Goal: Transaction & Acquisition: Download file/media

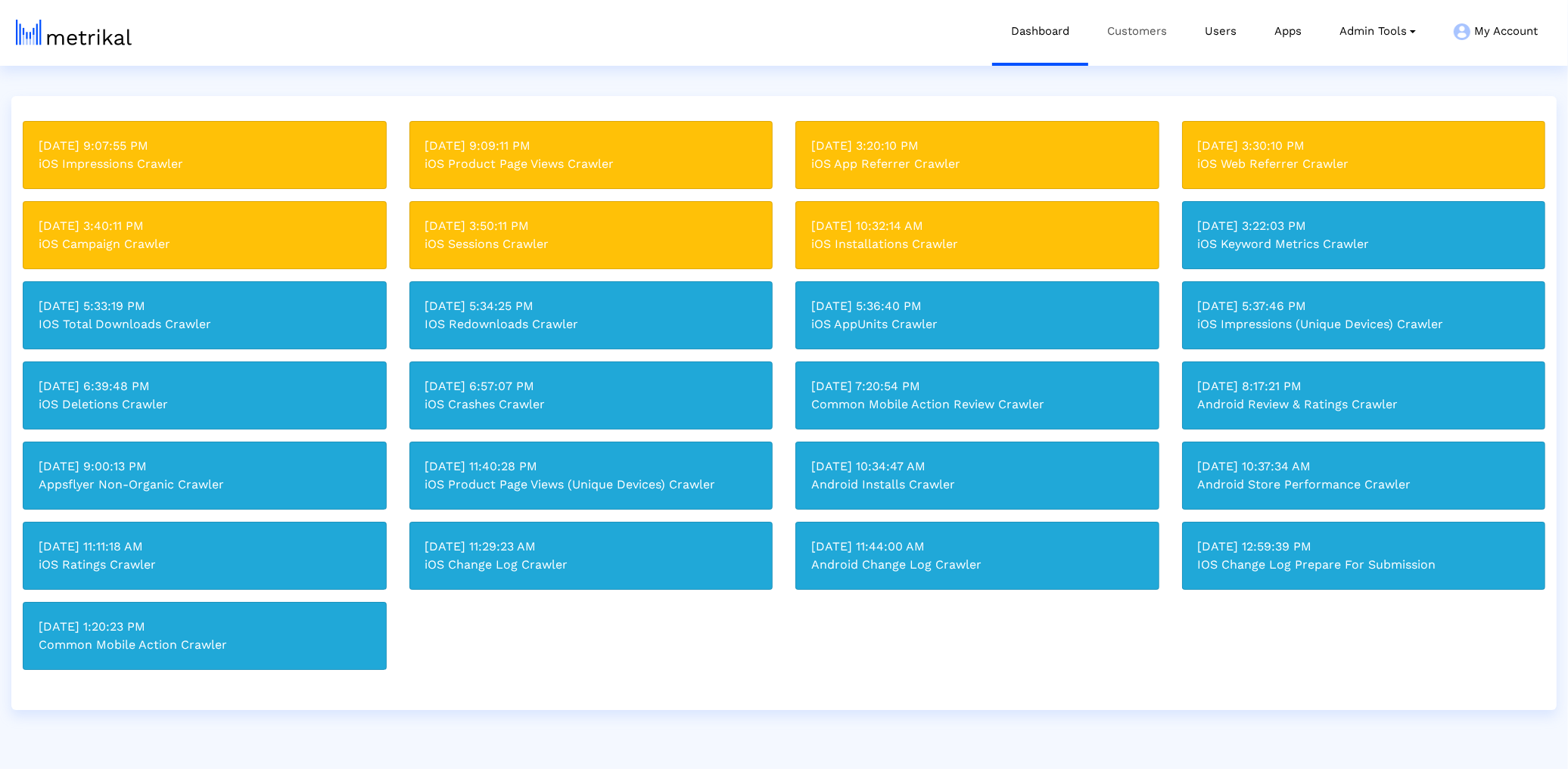
click at [1131, 29] on link "Customers" at bounding box center [1137, 31] width 98 height 63
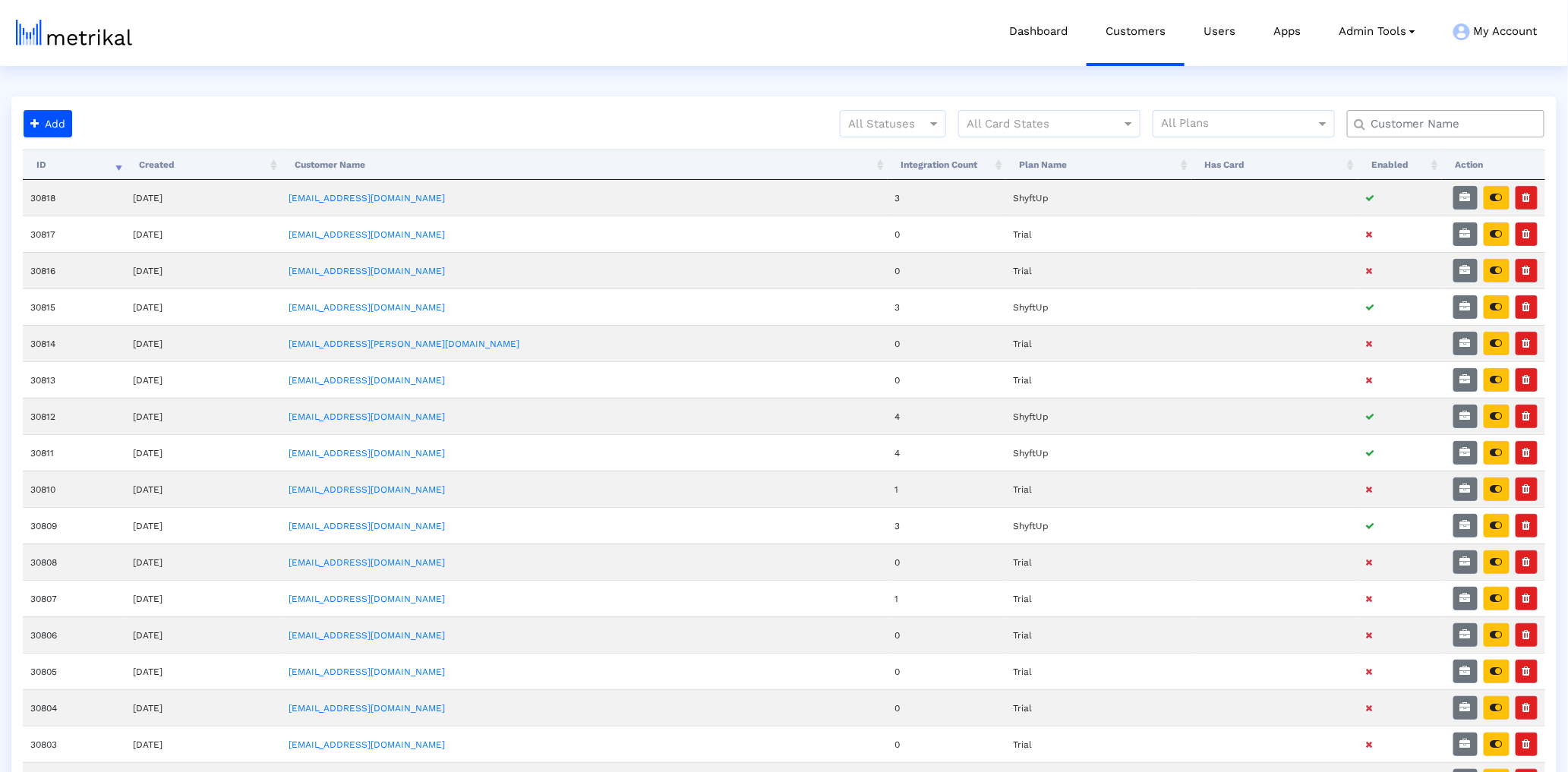
click at [1369, 125] on input "text" at bounding box center [1449, 124] width 178 height 16
click at [1388, 122] on input "text" at bounding box center [1449, 124] width 178 height 16
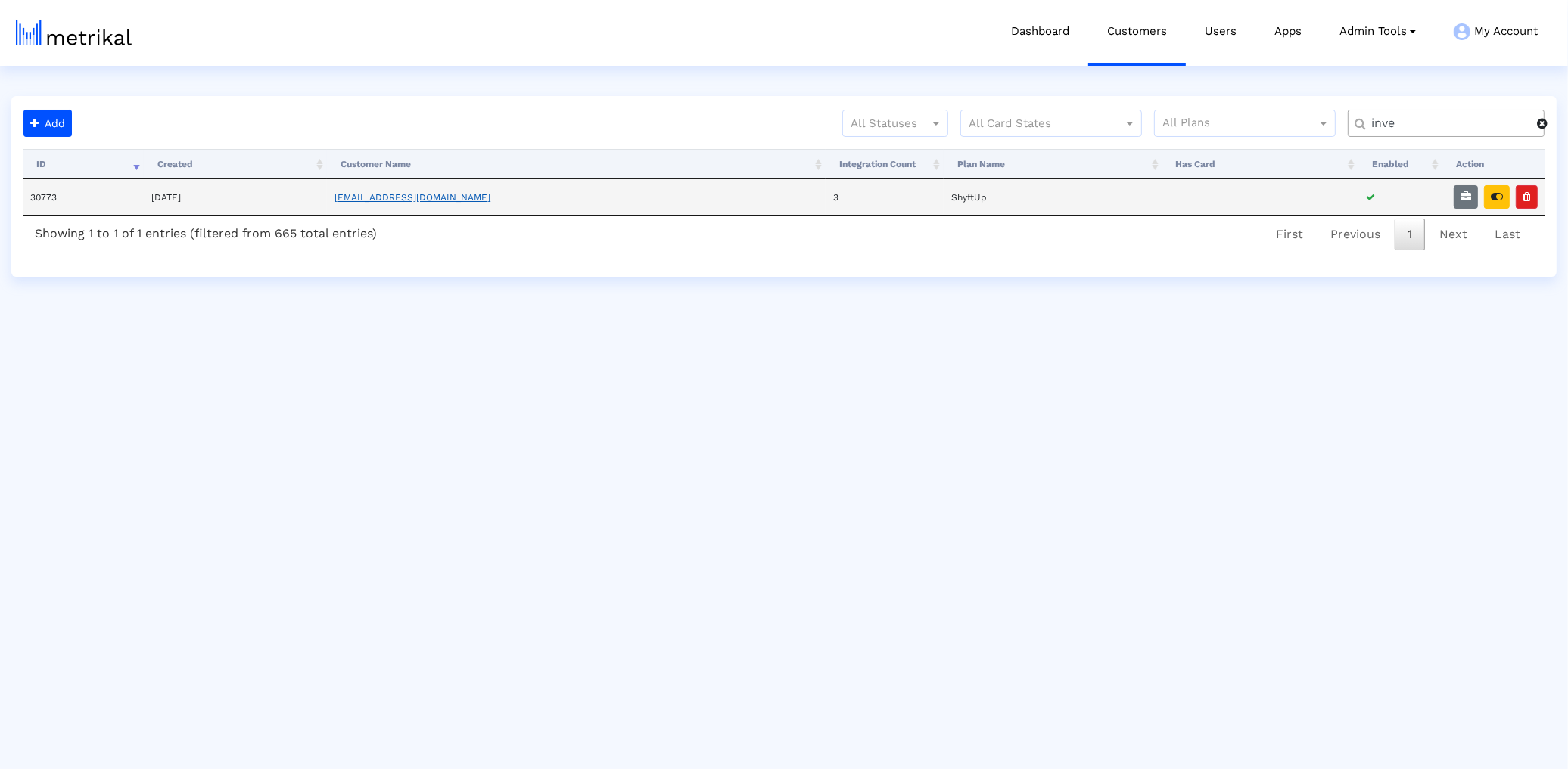
type input "inve"
click at [435, 201] on link "[EMAIL_ADDRESS][DOMAIN_NAME]" at bounding box center [412, 197] width 156 height 10
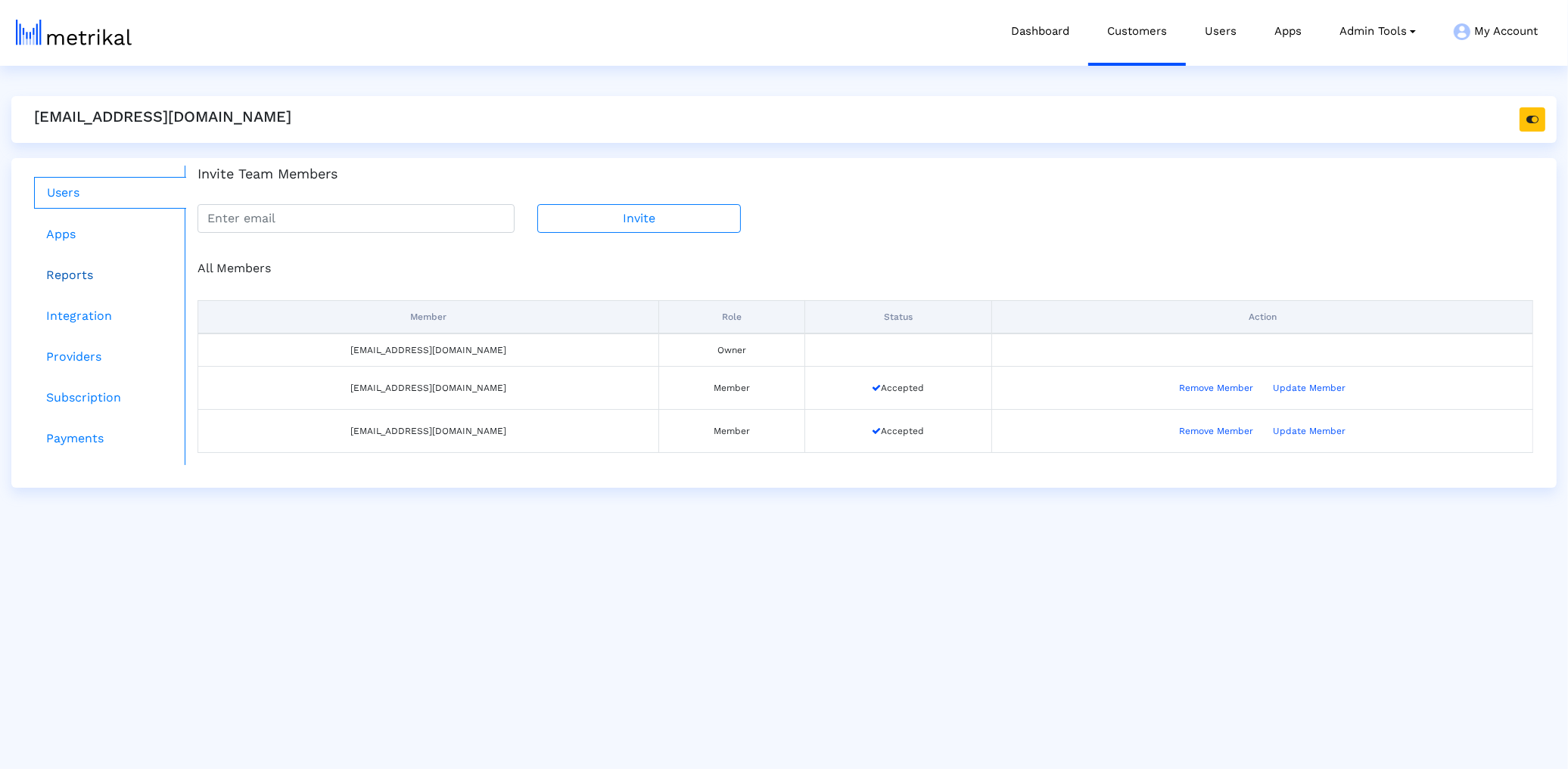
click at [81, 265] on link "Reports" at bounding box center [110, 276] width 152 height 31
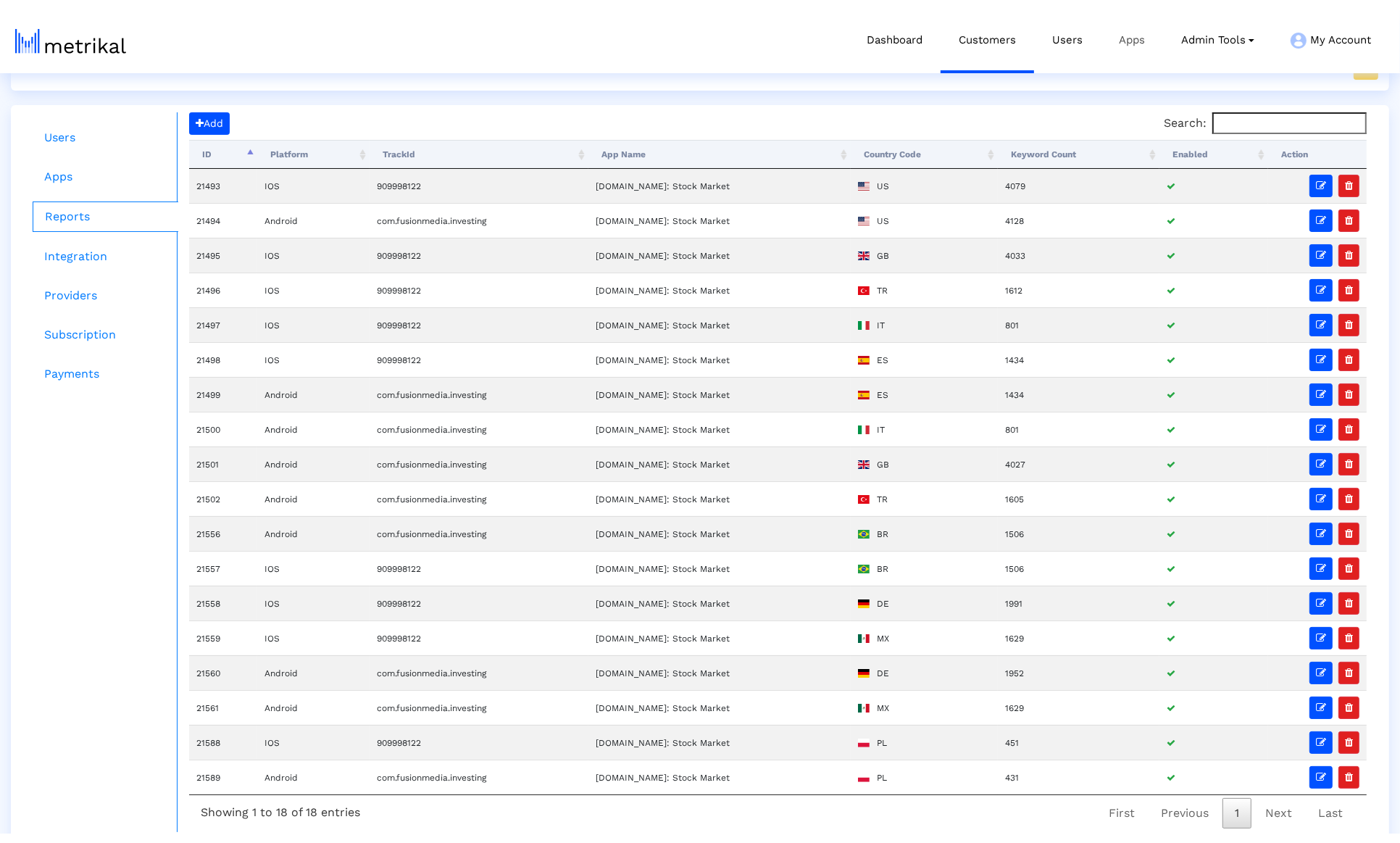
scroll to position [37, 0]
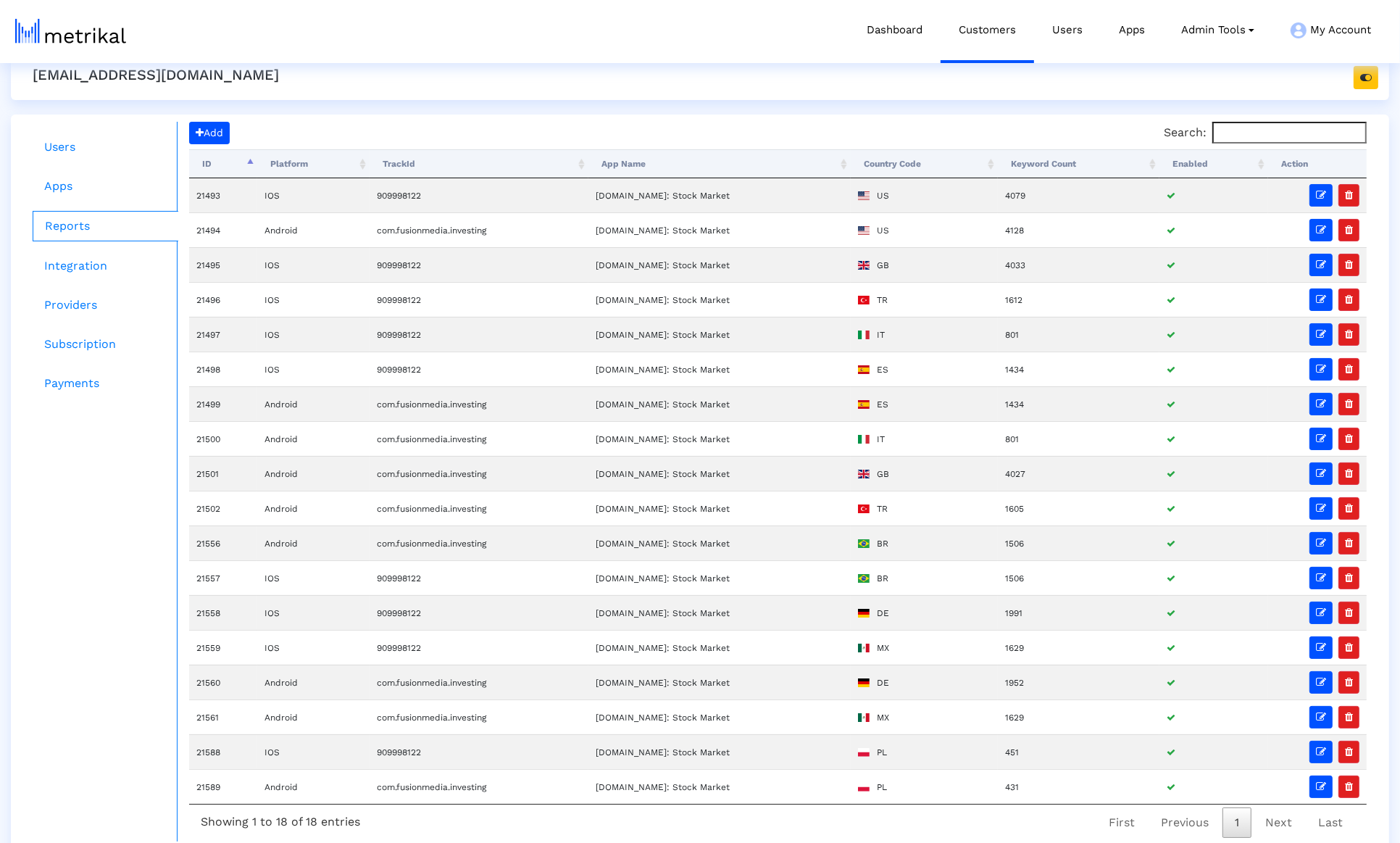
click at [284, 161] on th "Platform" at bounding box center [314, 164] width 112 height 29
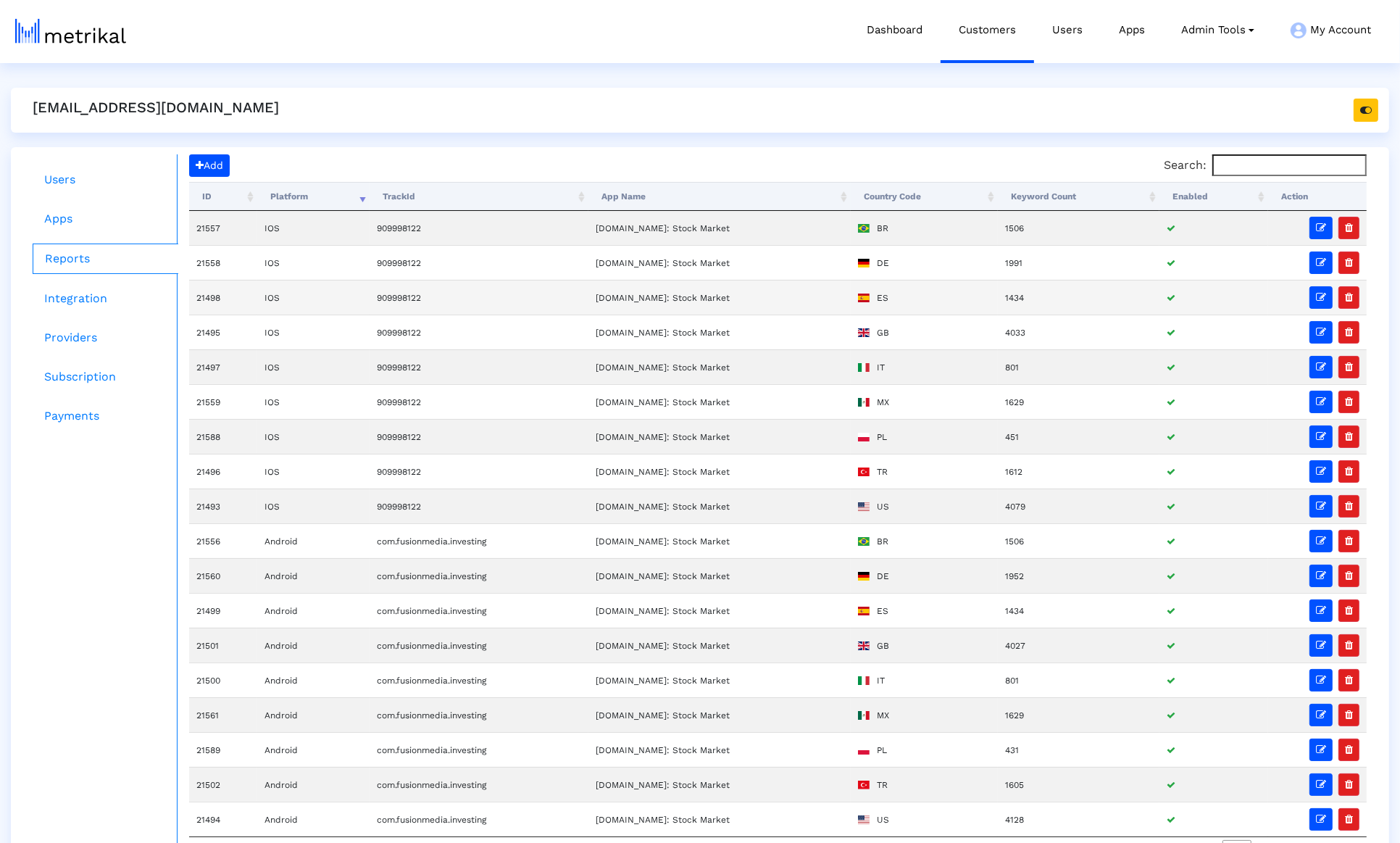
scroll to position [3, 0]
click at [200, 492] on td "21493" at bounding box center [223, 507] width 68 height 35
copy td "21493"
click at [208, 227] on td "21557" at bounding box center [223, 230] width 68 height 34
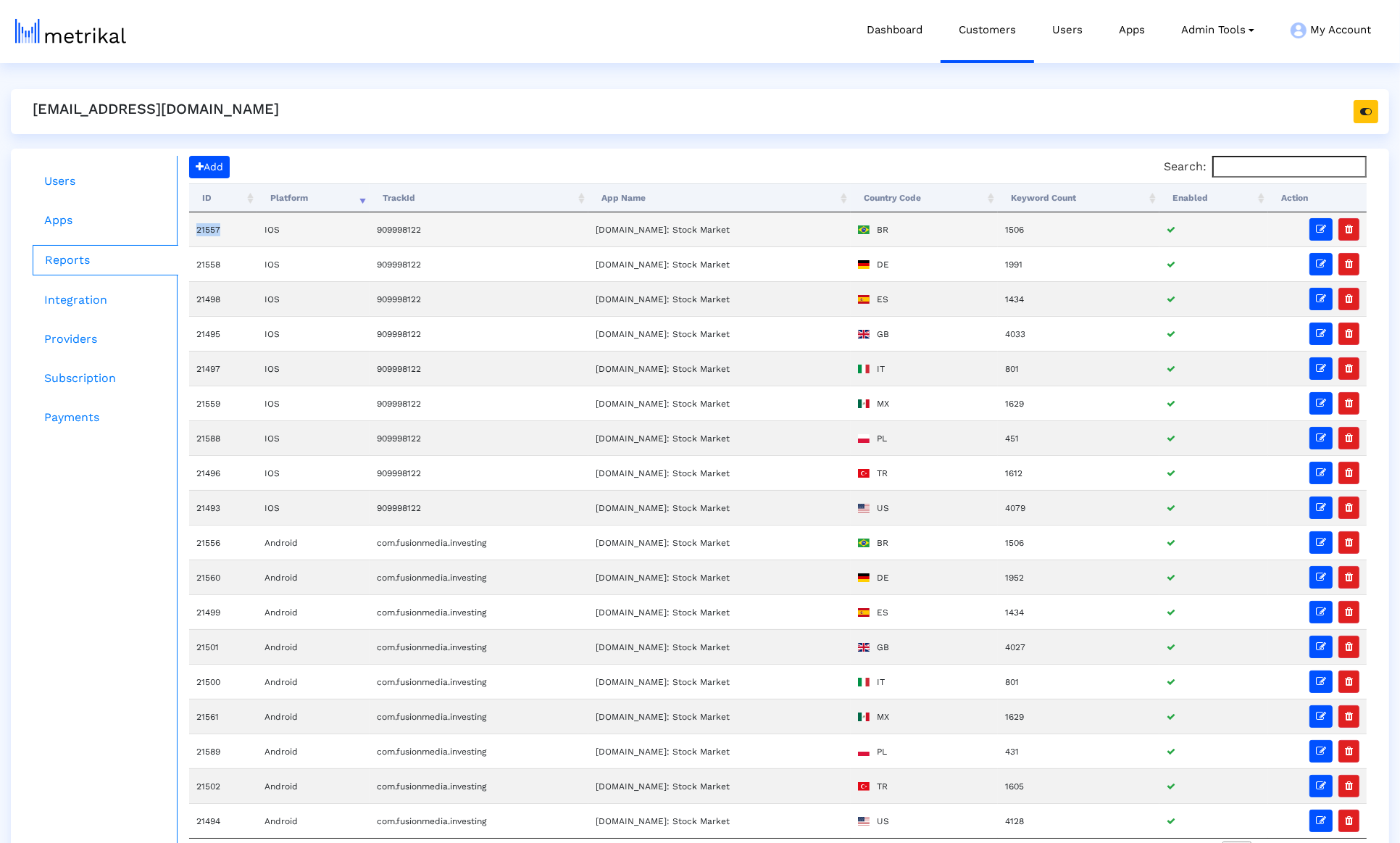
click at [208, 227] on td "21557" at bounding box center [223, 230] width 68 height 34
copy td "21557"
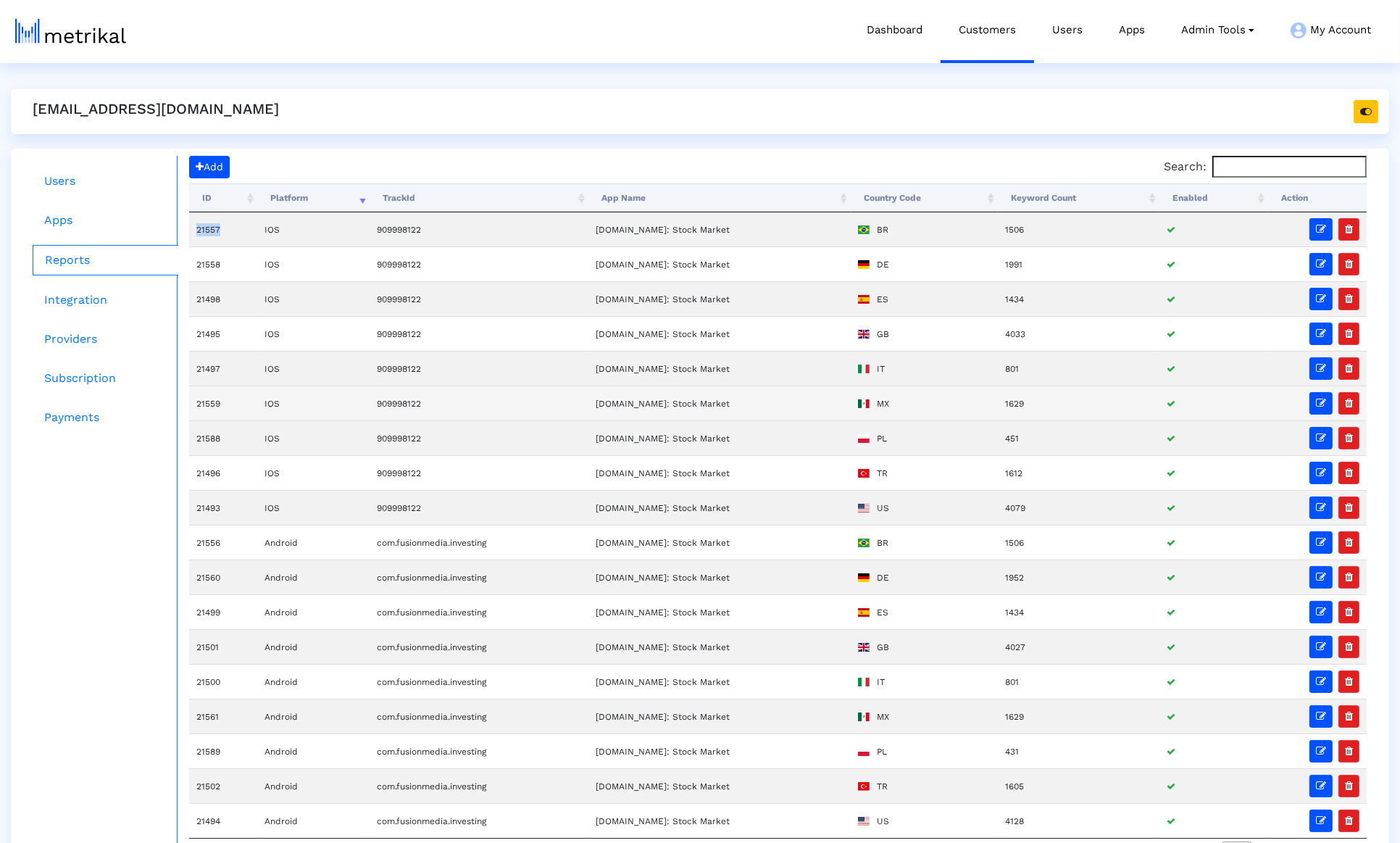
click at [200, 395] on td "21559" at bounding box center [223, 403] width 68 height 35
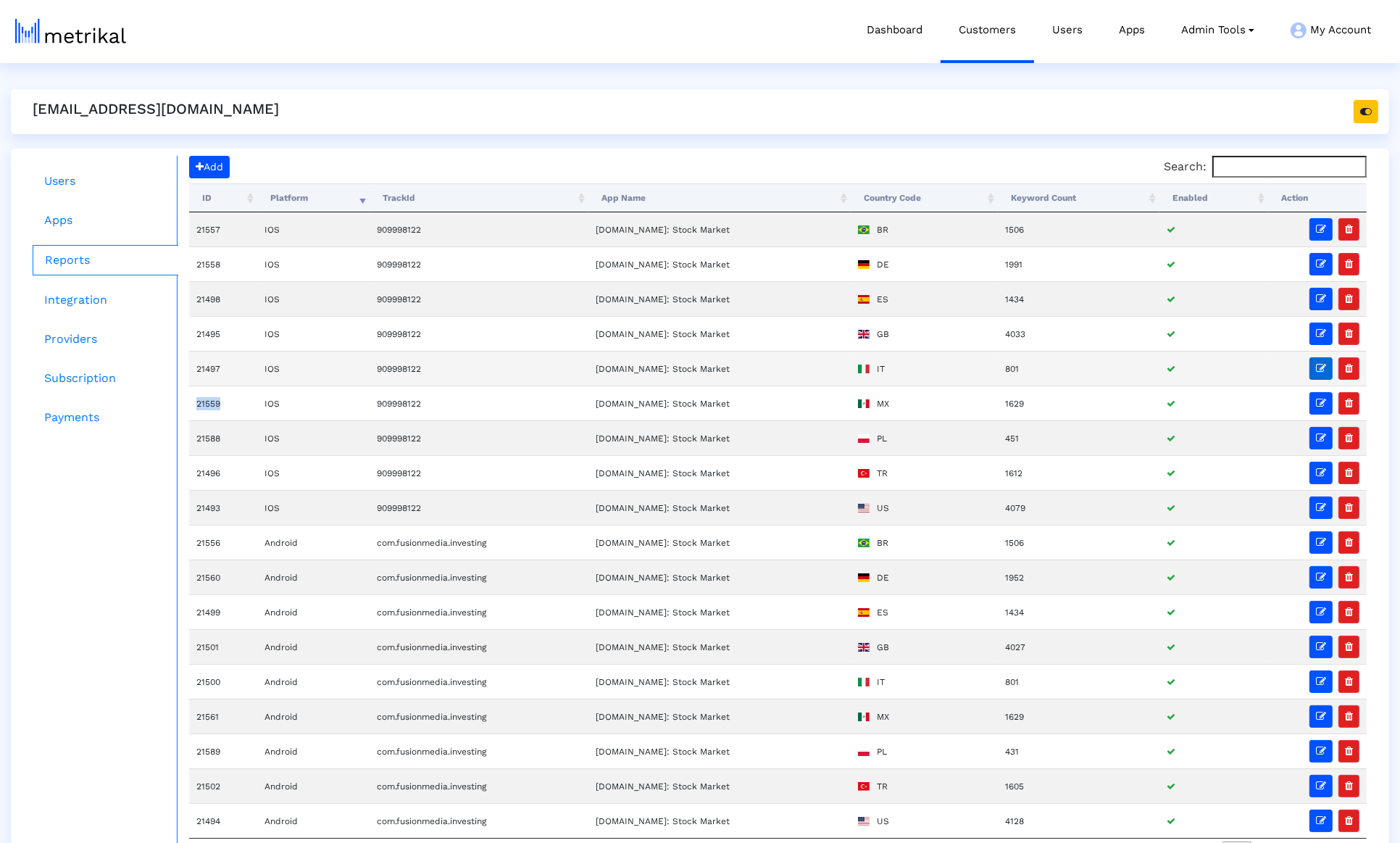
copy td "21559"
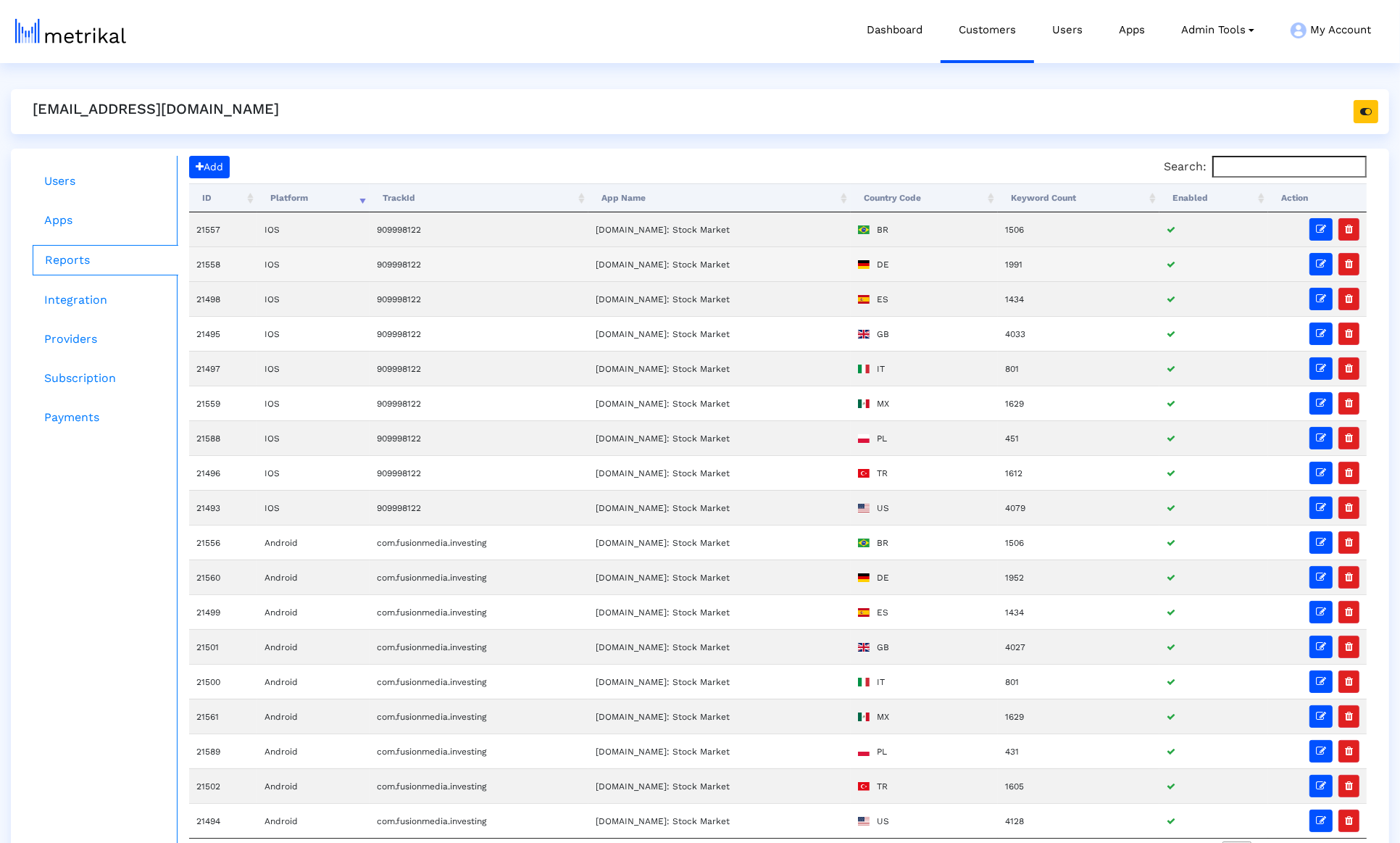
click at [206, 260] on td "21558" at bounding box center [223, 263] width 68 height 35
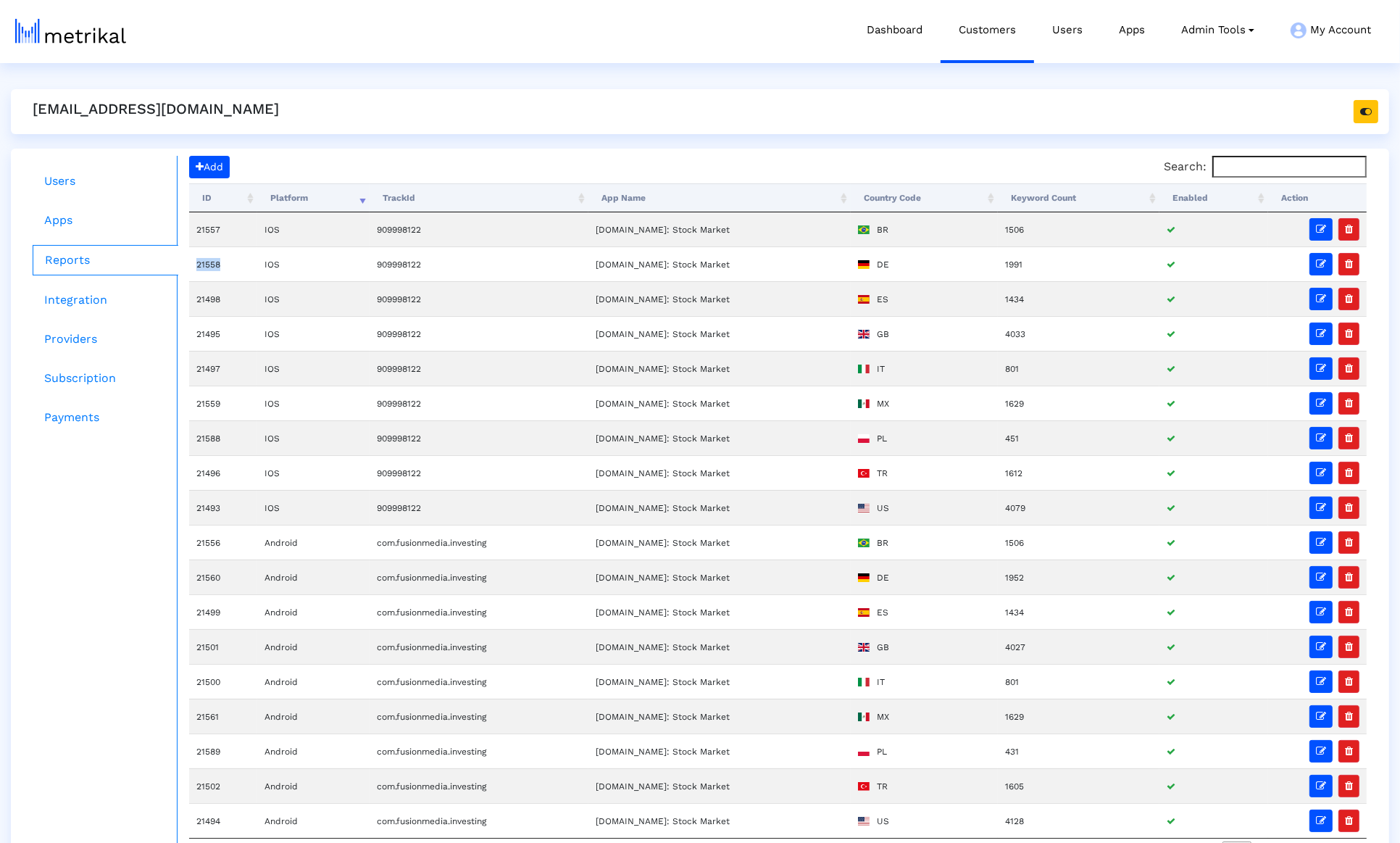
copy td "21558"
click at [211, 429] on td "21588" at bounding box center [223, 438] width 68 height 35
copy td "21588"
click at [198, 736] on td "21494" at bounding box center [223, 820] width 68 height 35
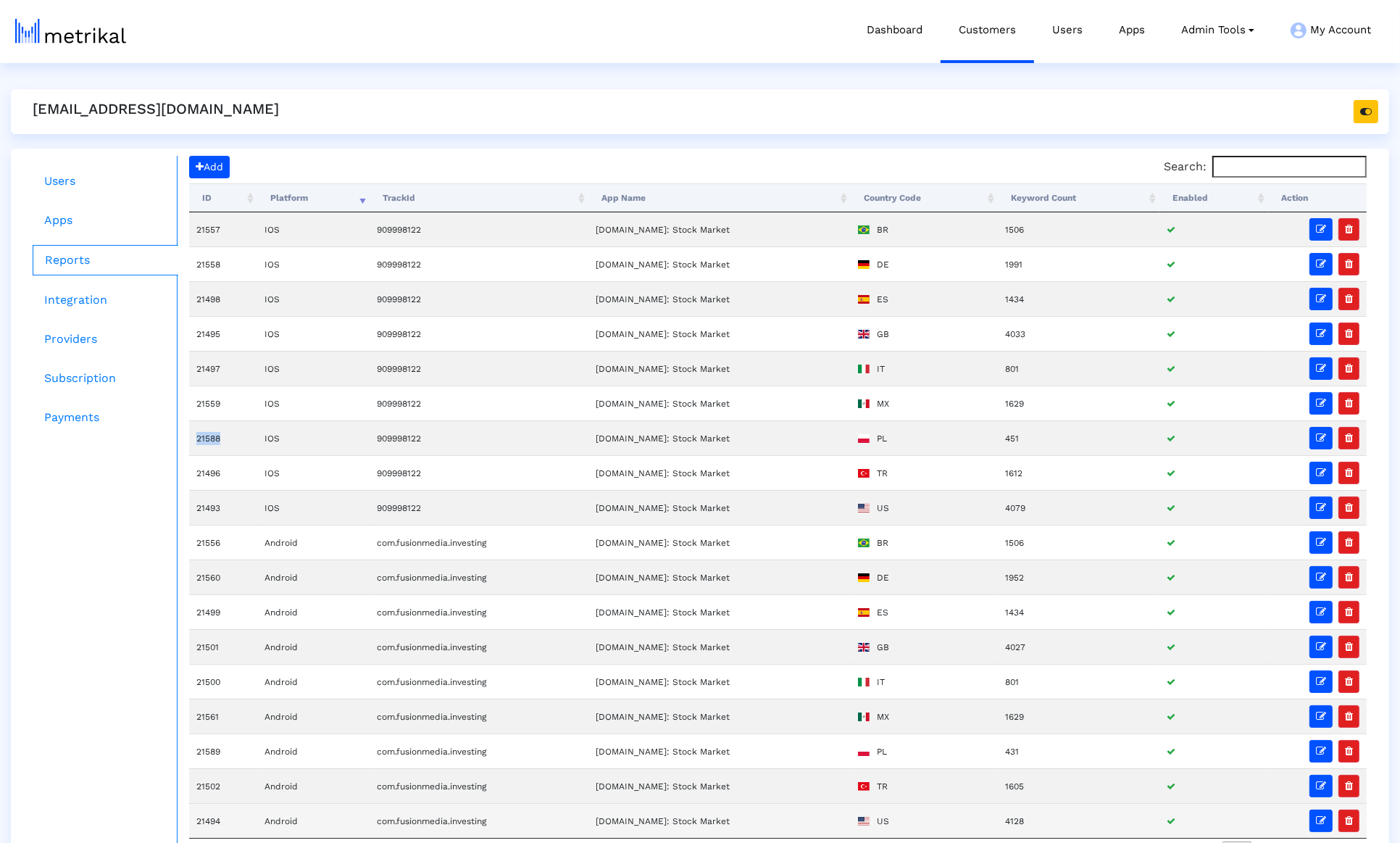
click at [198, 736] on td "21494" at bounding box center [223, 820] width 68 height 35
copy td "21494"
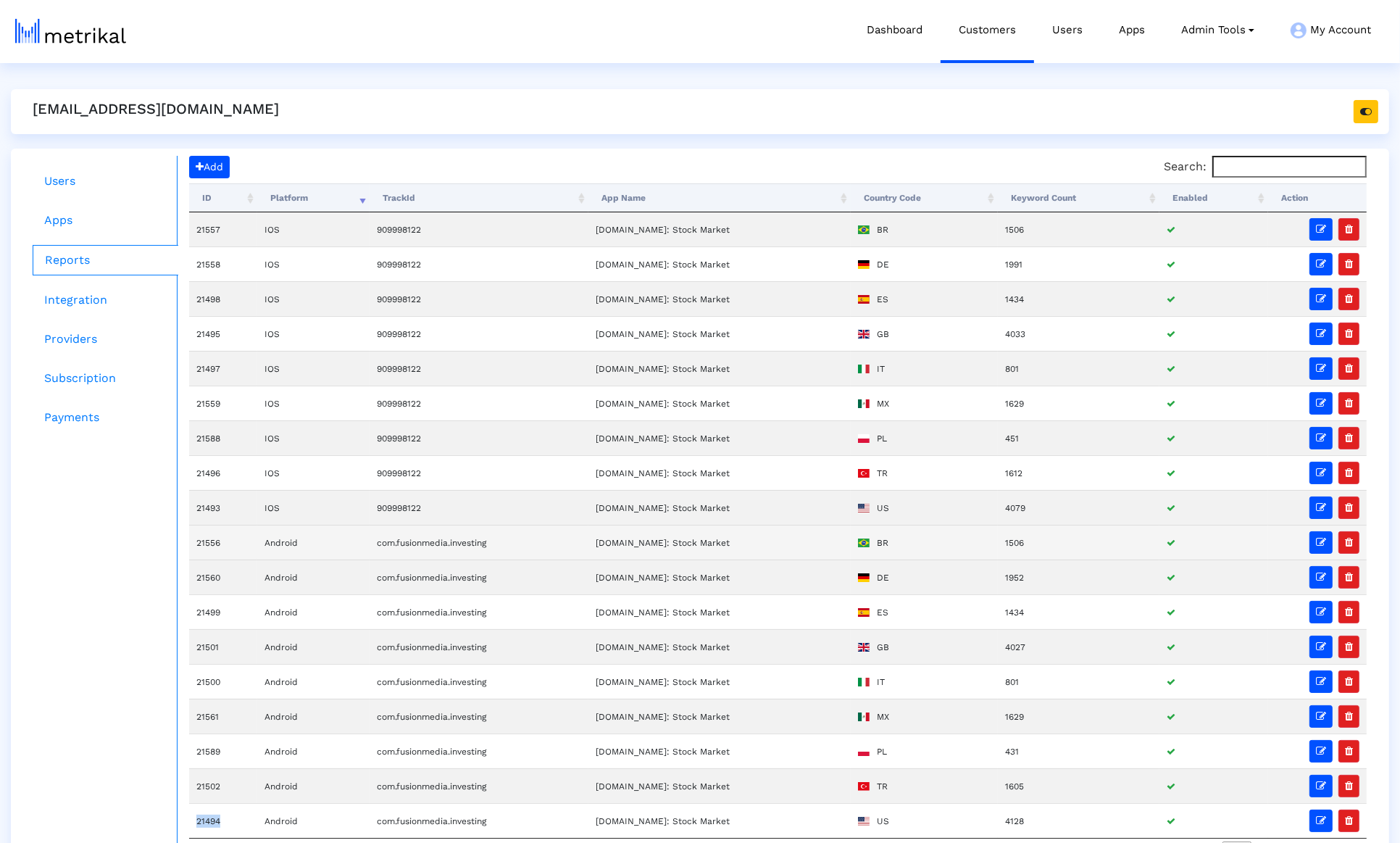
click at [204, 535] on td "21556" at bounding box center [223, 542] width 68 height 35
copy td "21556"
click at [214, 707] on td "21561" at bounding box center [223, 716] width 68 height 35
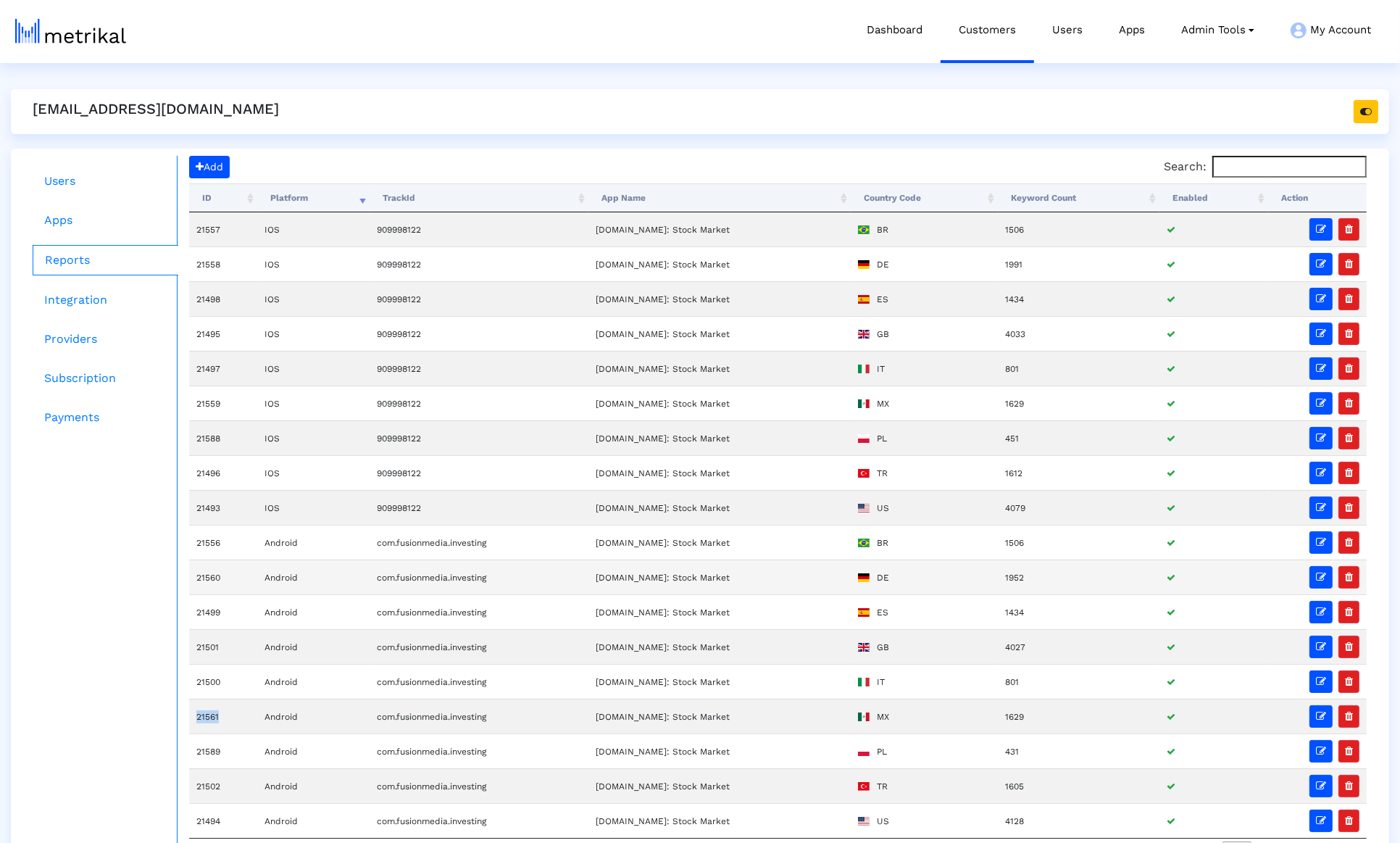
copy td "21561"
click at [215, 565] on td "21560" at bounding box center [223, 576] width 68 height 35
copy td "21560"
click at [207, 736] on td "21589" at bounding box center [223, 751] width 68 height 35
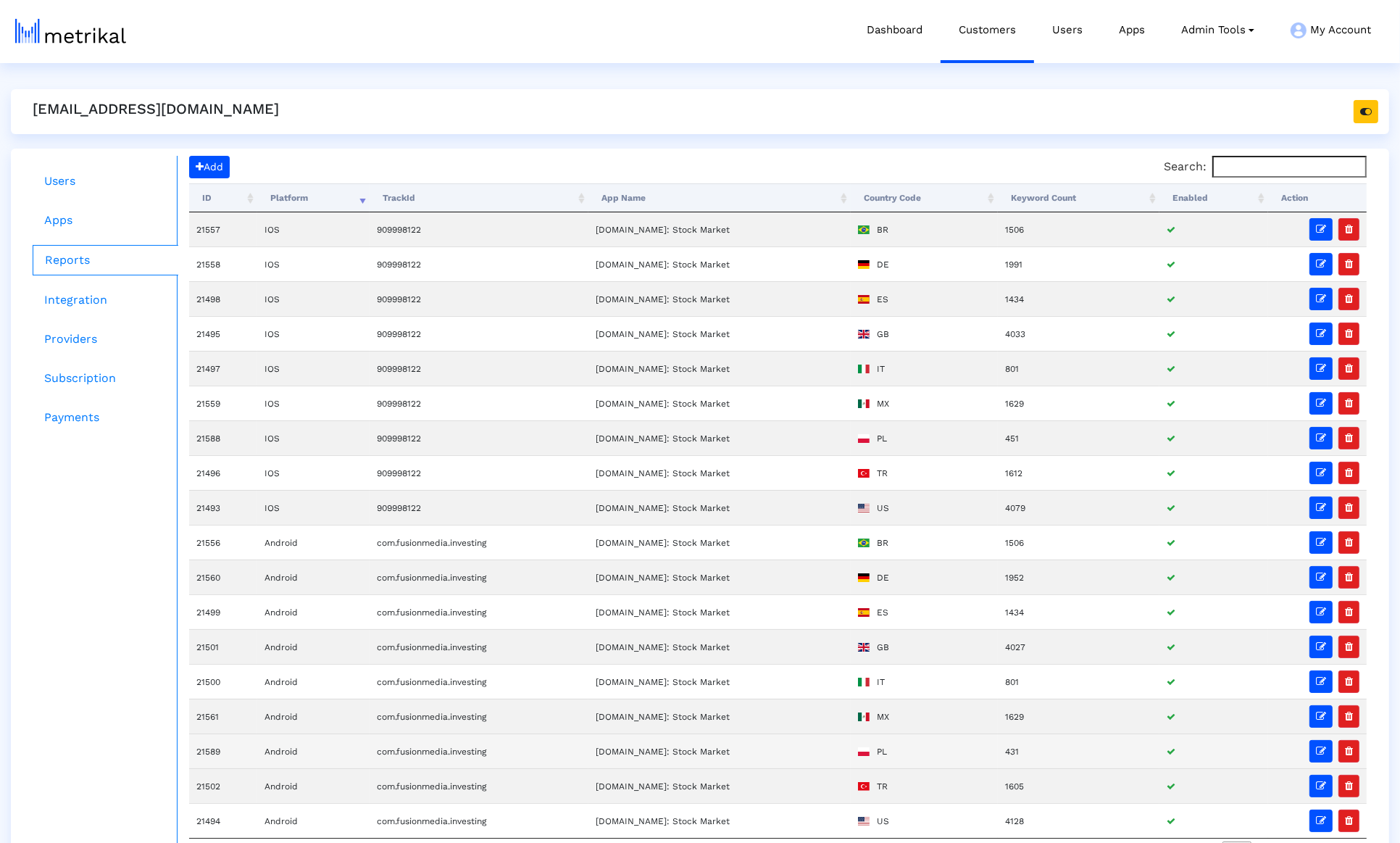
click at [207, 736] on td "21589" at bounding box center [223, 751] width 68 height 35
copy td "21589"
click at [984, 38] on link "Customers" at bounding box center [987, 30] width 94 height 60
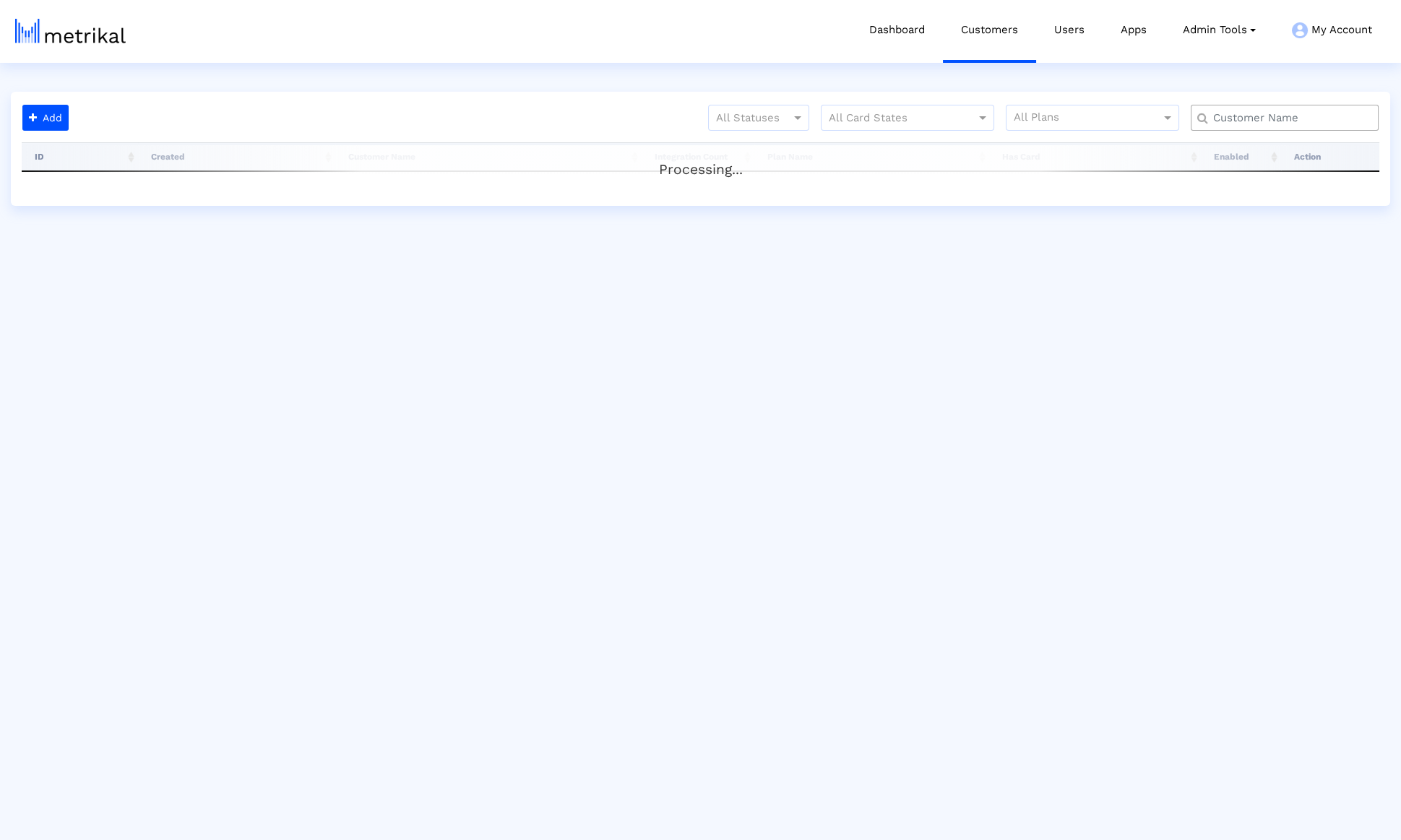
click at [1310, 124] on input "text" at bounding box center [1288, 118] width 170 height 15
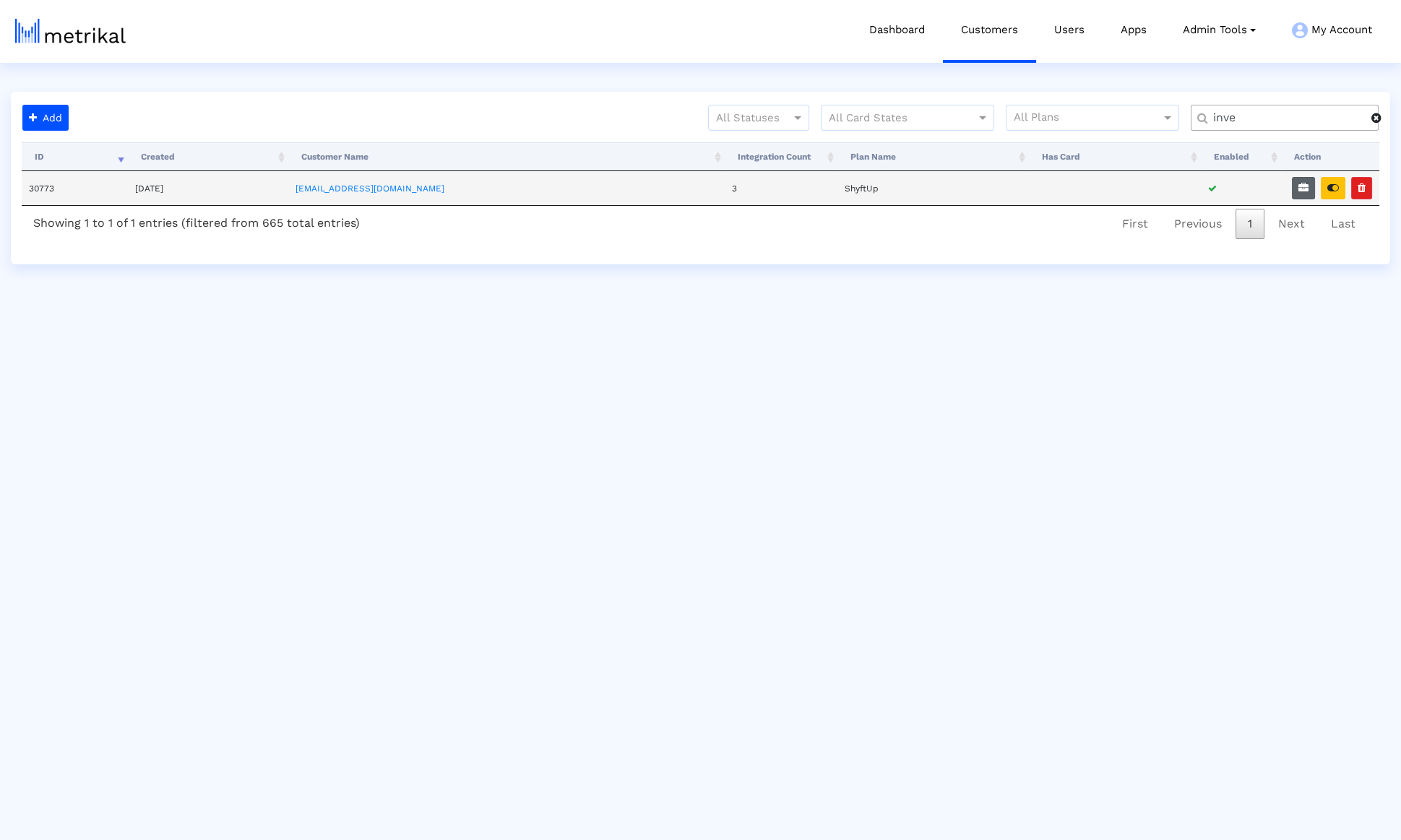
type input "inve"
click at [1299, 185] on icon "button" at bounding box center [1303, 188] width 10 height 10
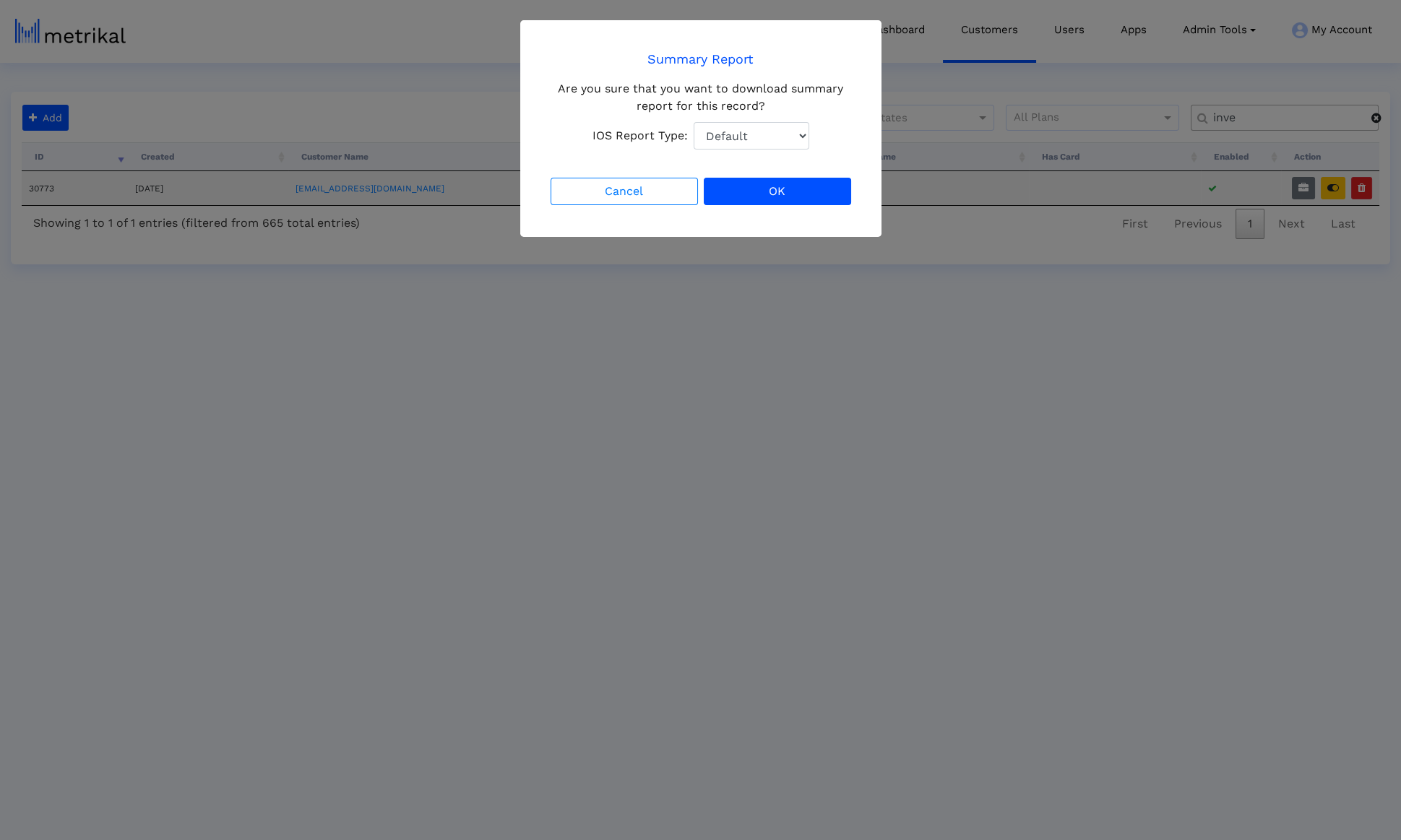
click at [714, 107] on div "Are you sure that you want to download summary report for this record? IOS Repo…" at bounding box center [700, 115] width 306 height 69
click at [727, 135] on select "Default Total Downloads New Downloads Redownloads" at bounding box center [752, 136] width 115 height 28
select select "1: 1"
click at [694, 122] on select "Default Total Downloads New Downloads Redownloads" at bounding box center [752, 136] width 115 height 28
click at [760, 182] on button "OK" at bounding box center [777, 192] width 147 height 28
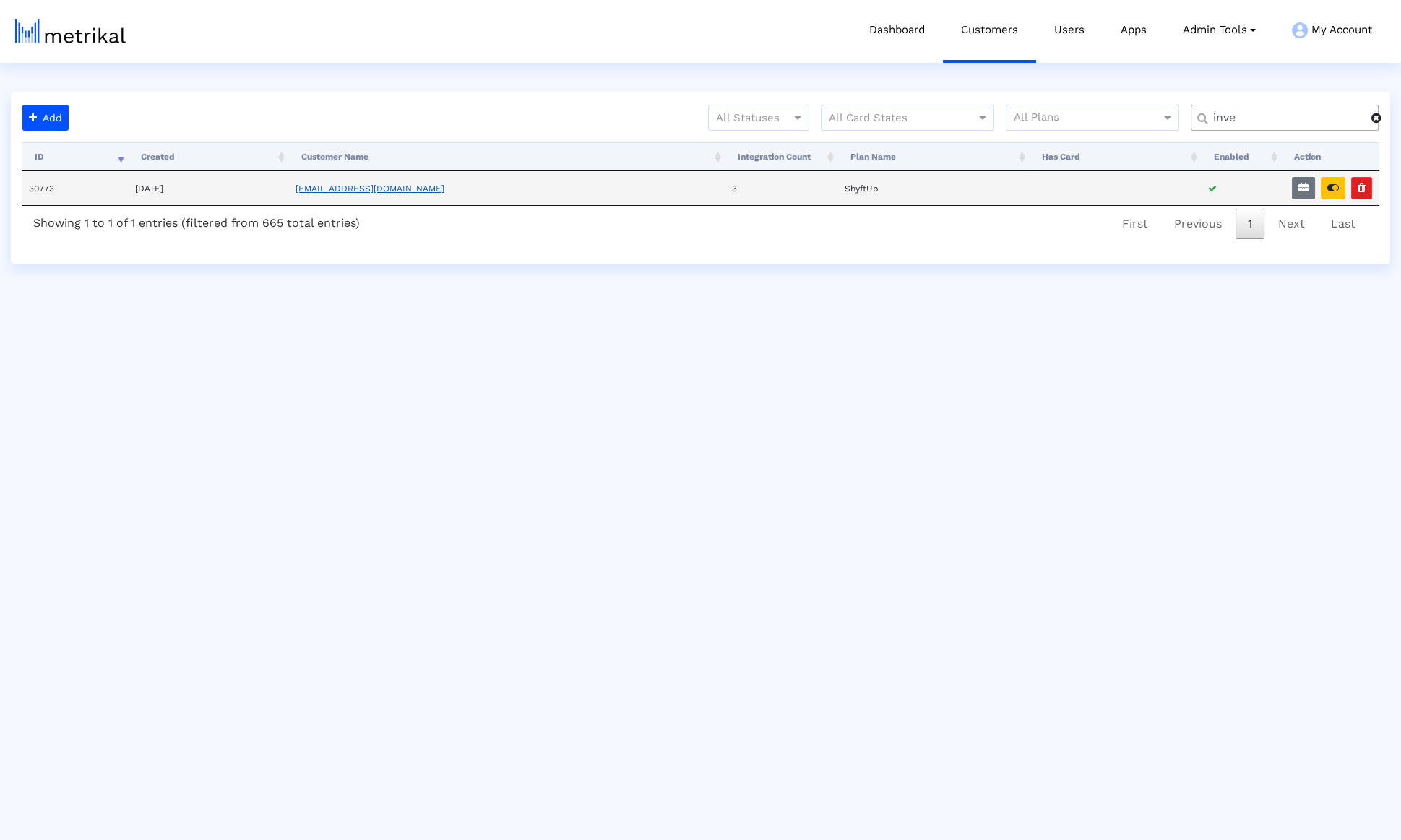
click at [382, 188] on link "[EMAIL_ADDRESS][DOMAIN_NAME]" at bounding box center [370, 188] width 149 height 10
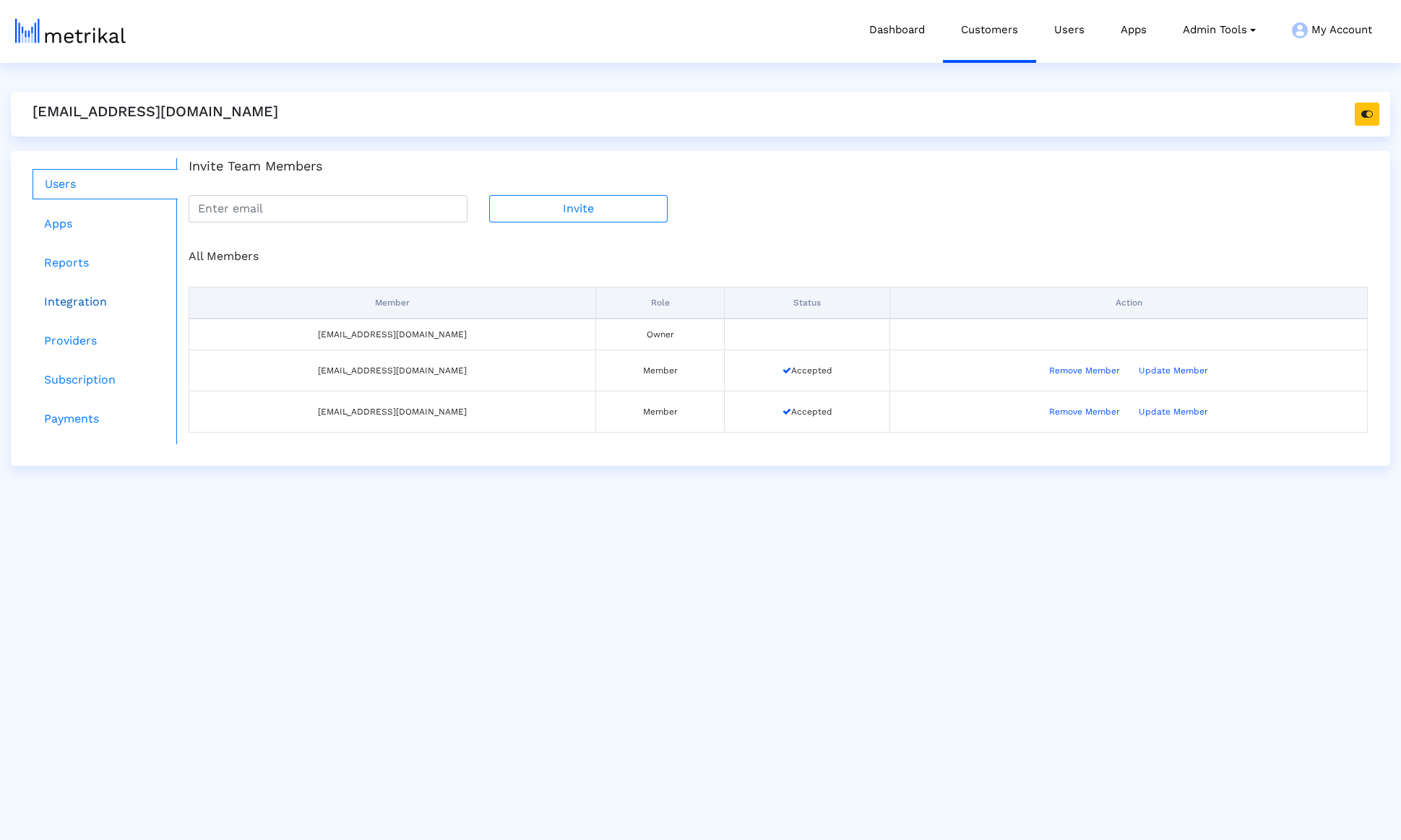
click at [107, 300] on link "Integration" at bounding box center [105, 302] width 145 height 29
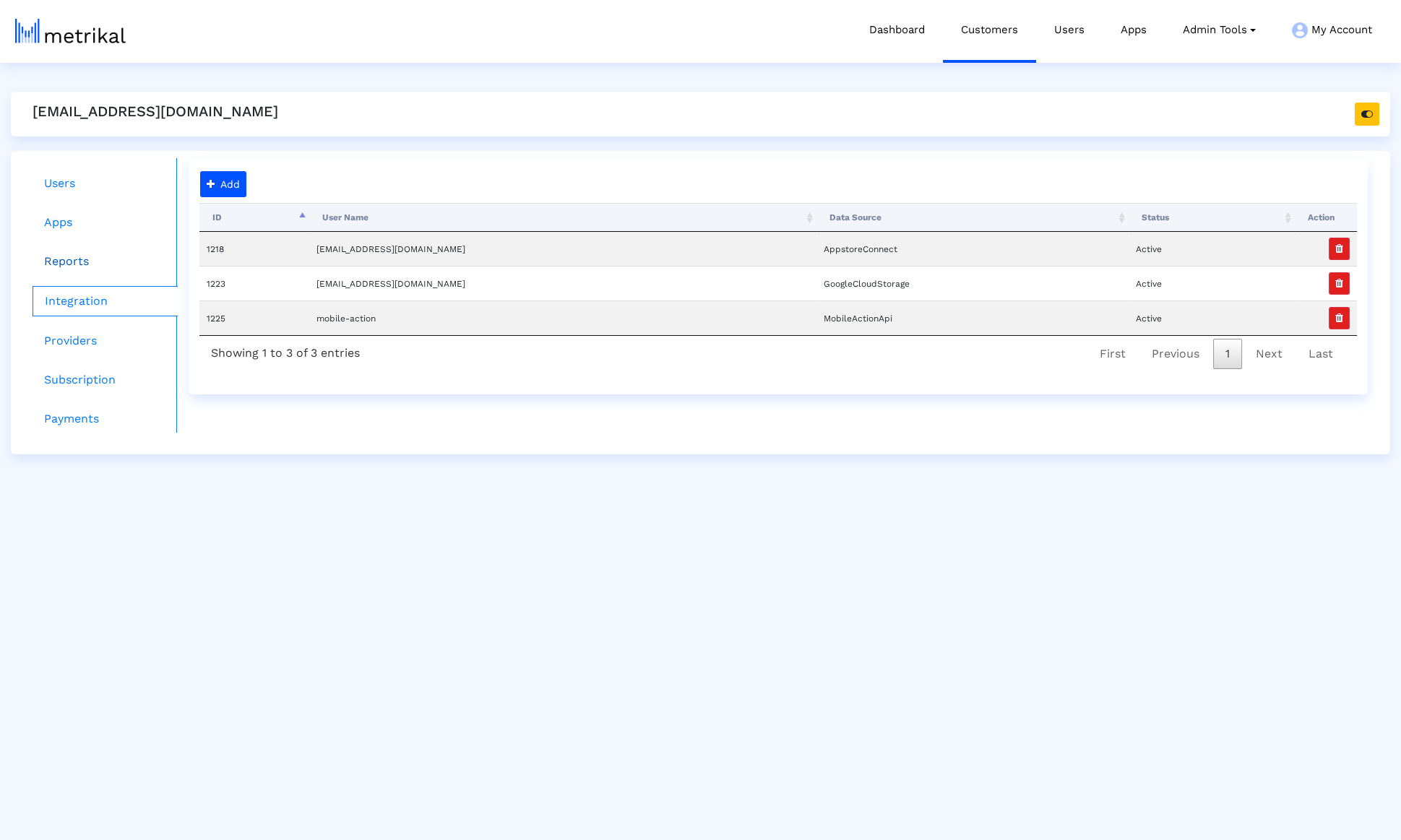
click at [62, 253] on link "Reports" at bounding box center [105, 262] width 145 height 29
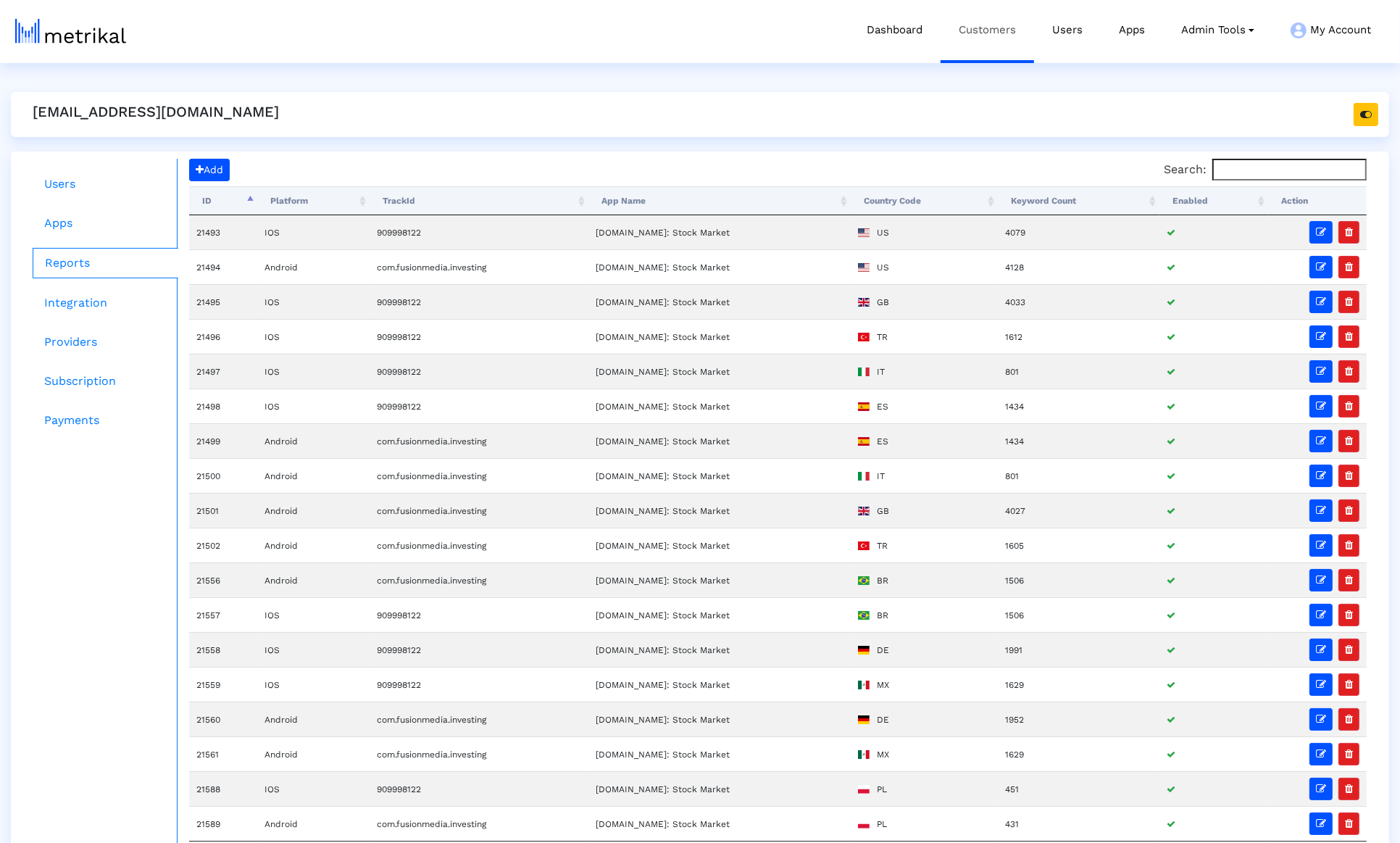
click at [971, 36] on link "Customers" at bounding box center [987, 30] width 94 height 60
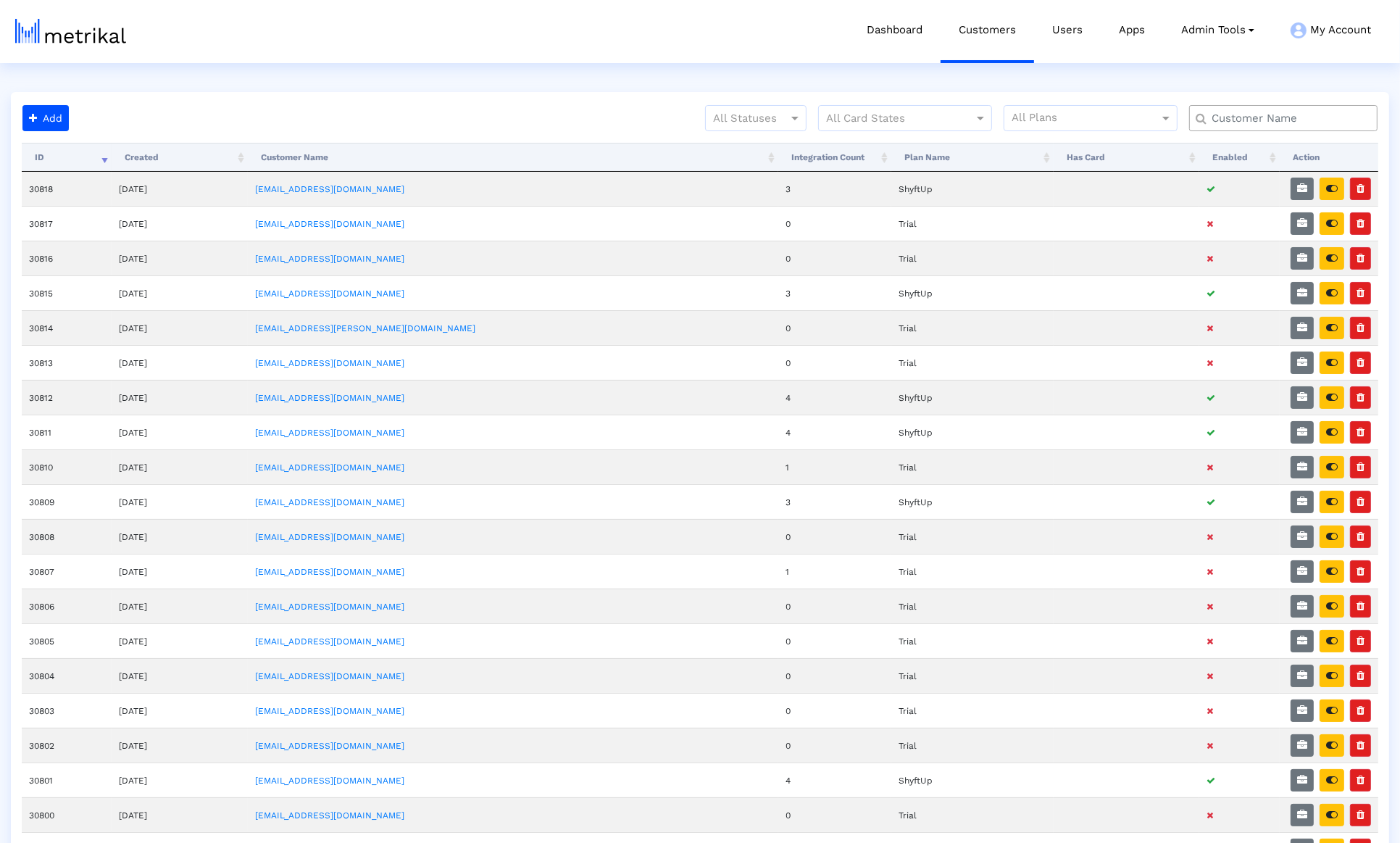
click at [1229, 113] on input "text" at bounding box center [1286, 118] width 170 height 15
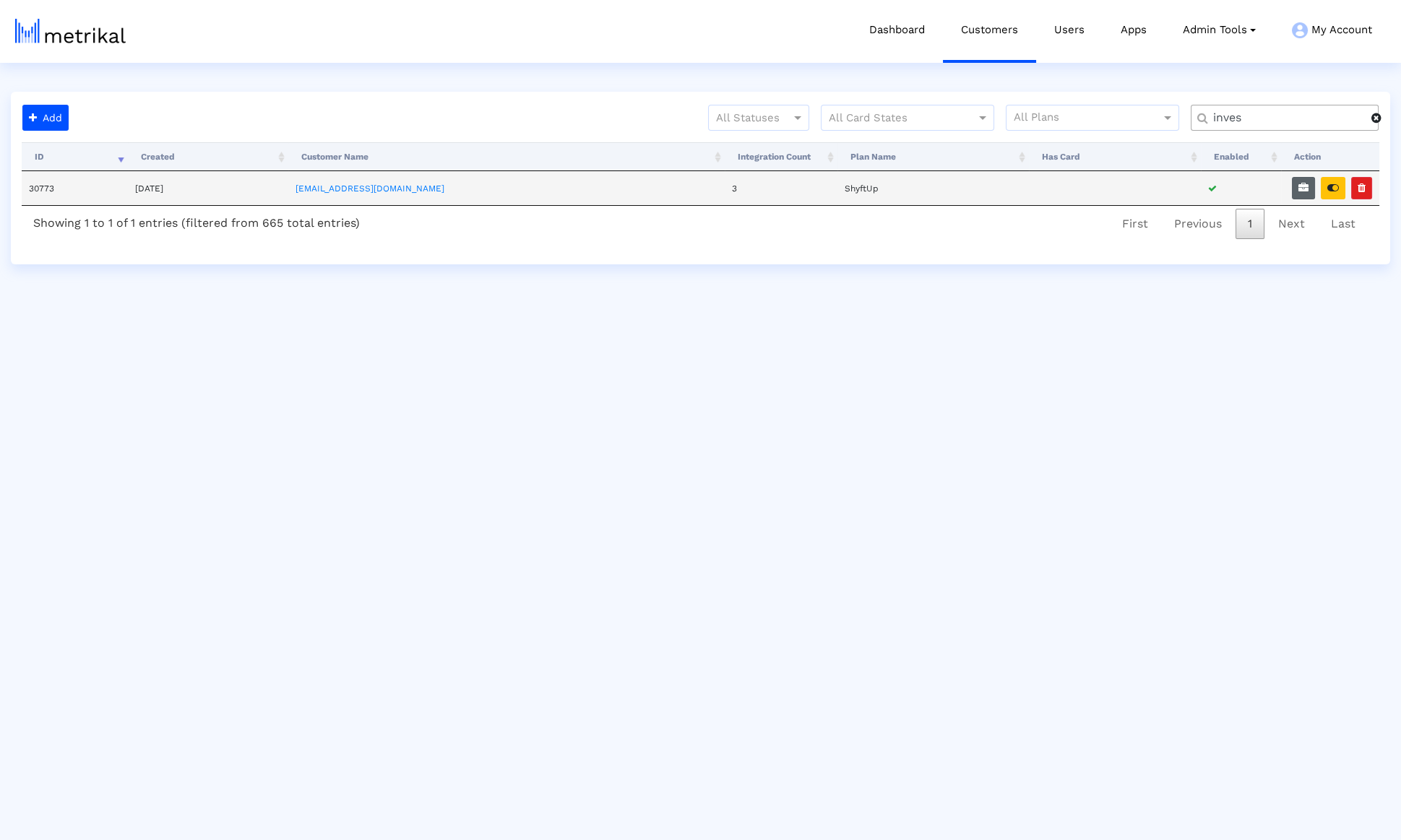
type input "inves"
click at [1306, 183] on icon "button" at bounding box center [1303, 188] width 10 height 10
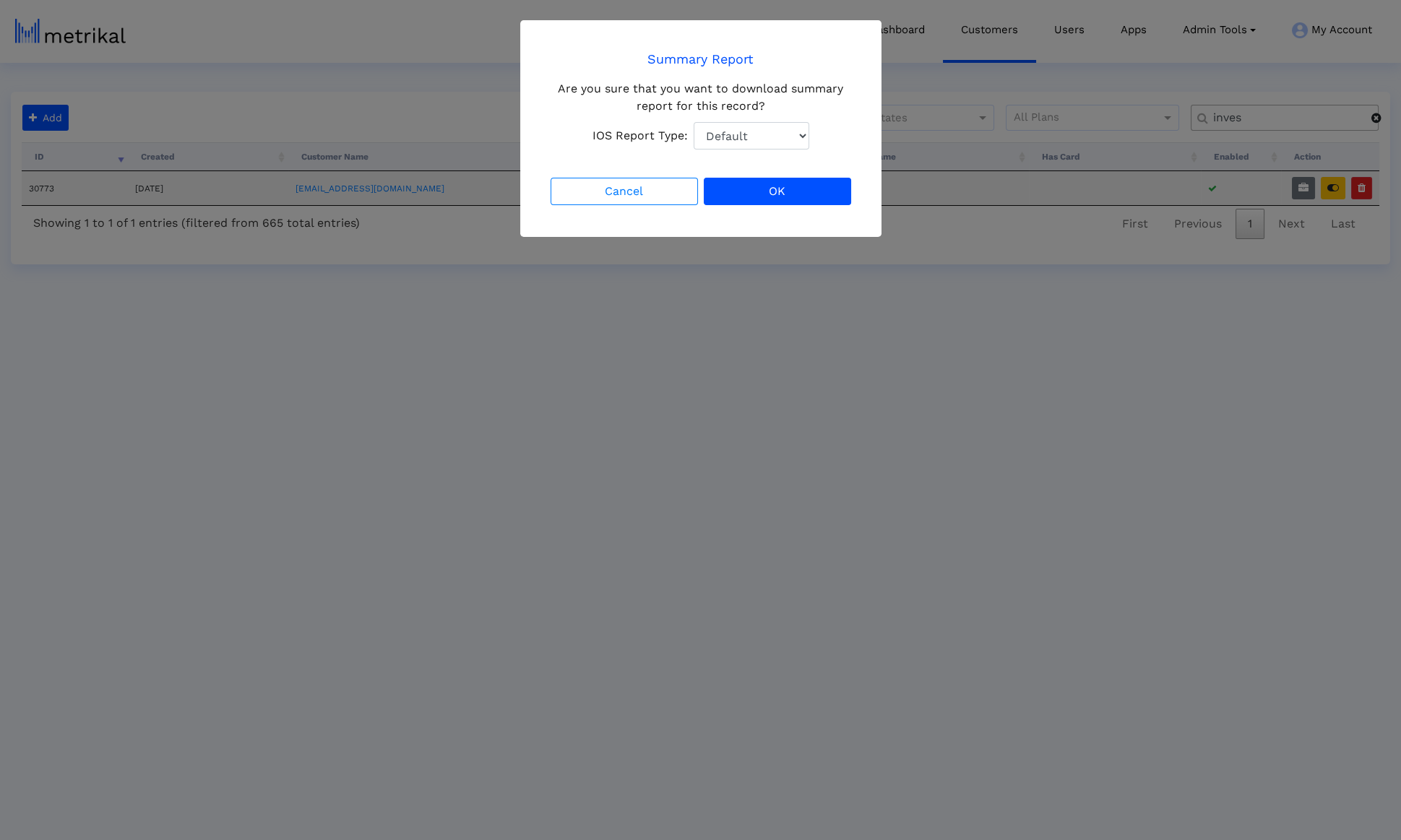
click at [769, 145] on select "Default Total Downloads New Downloads Redownloads" at bounding box center [752, 136] width 115 height 28
select select "2: 2"
click at [694, 122] on select "Default Total Downloads New Downloads Redownloads" at bounding box center [752, 136] width 115 height 28
click at [748, 188] on button "OK" at bounding box center [777, 192] width 147 height 28
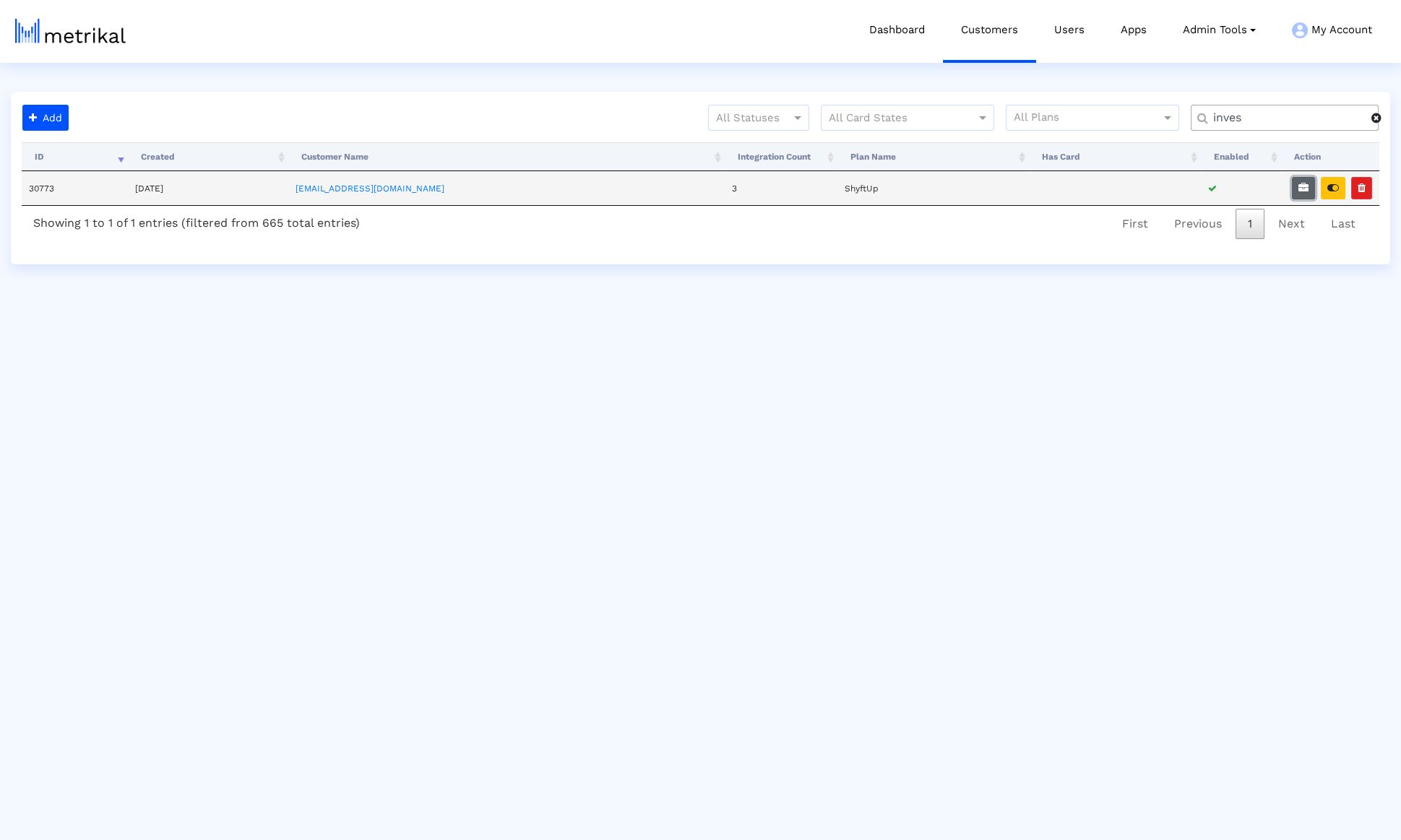
click at [1312, 186] on button "button" at bounding box center [1303, 188] width 23 height 23
select select "2: 2"
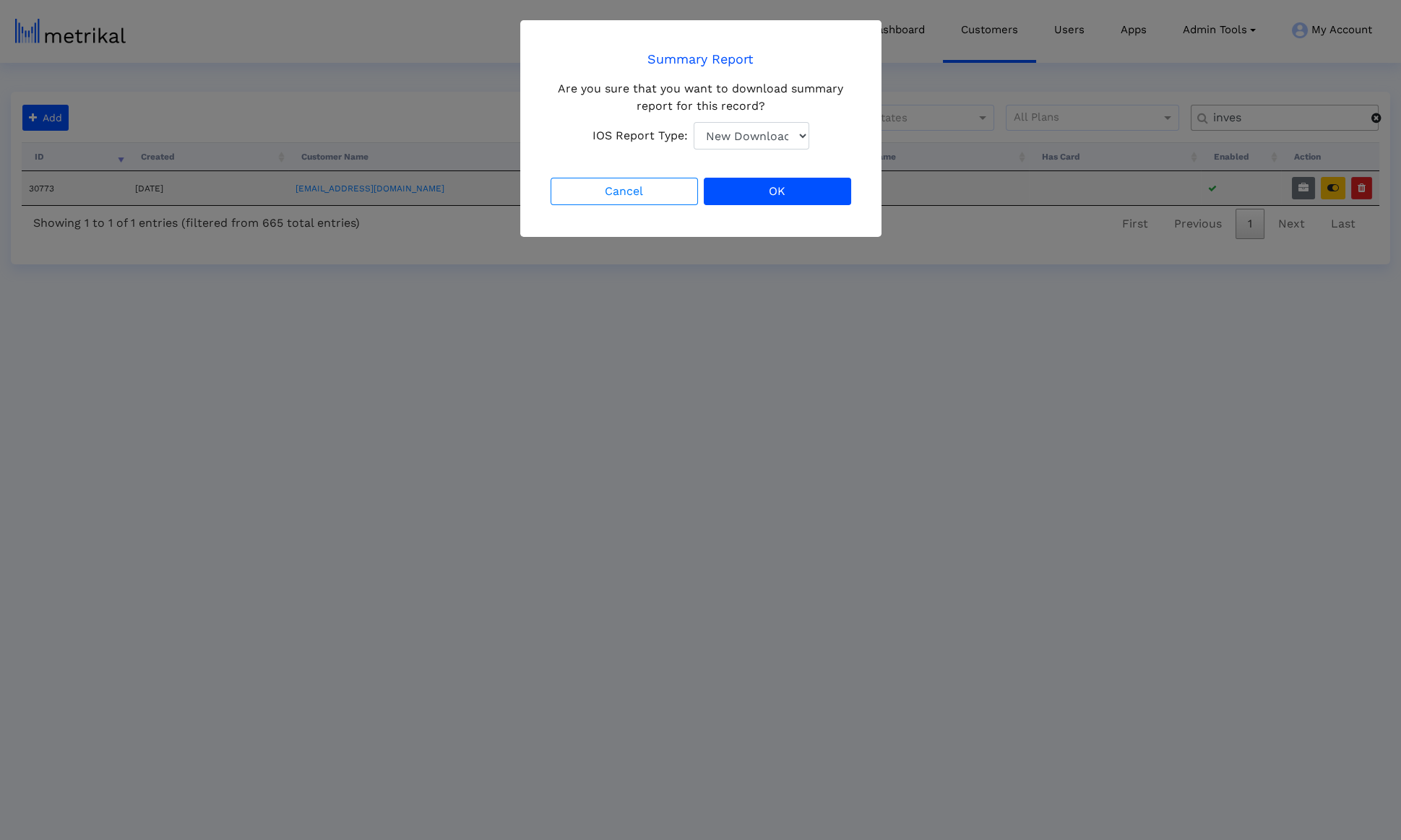
click at [702, 115] on div "Are you sure that you want to download summary report for this record? IOS Repo…" at bounding box center [700, 115] width 306 height 69
click at [762, 188] on button "OK" at bounding box center [777, 192] width 147 height 28
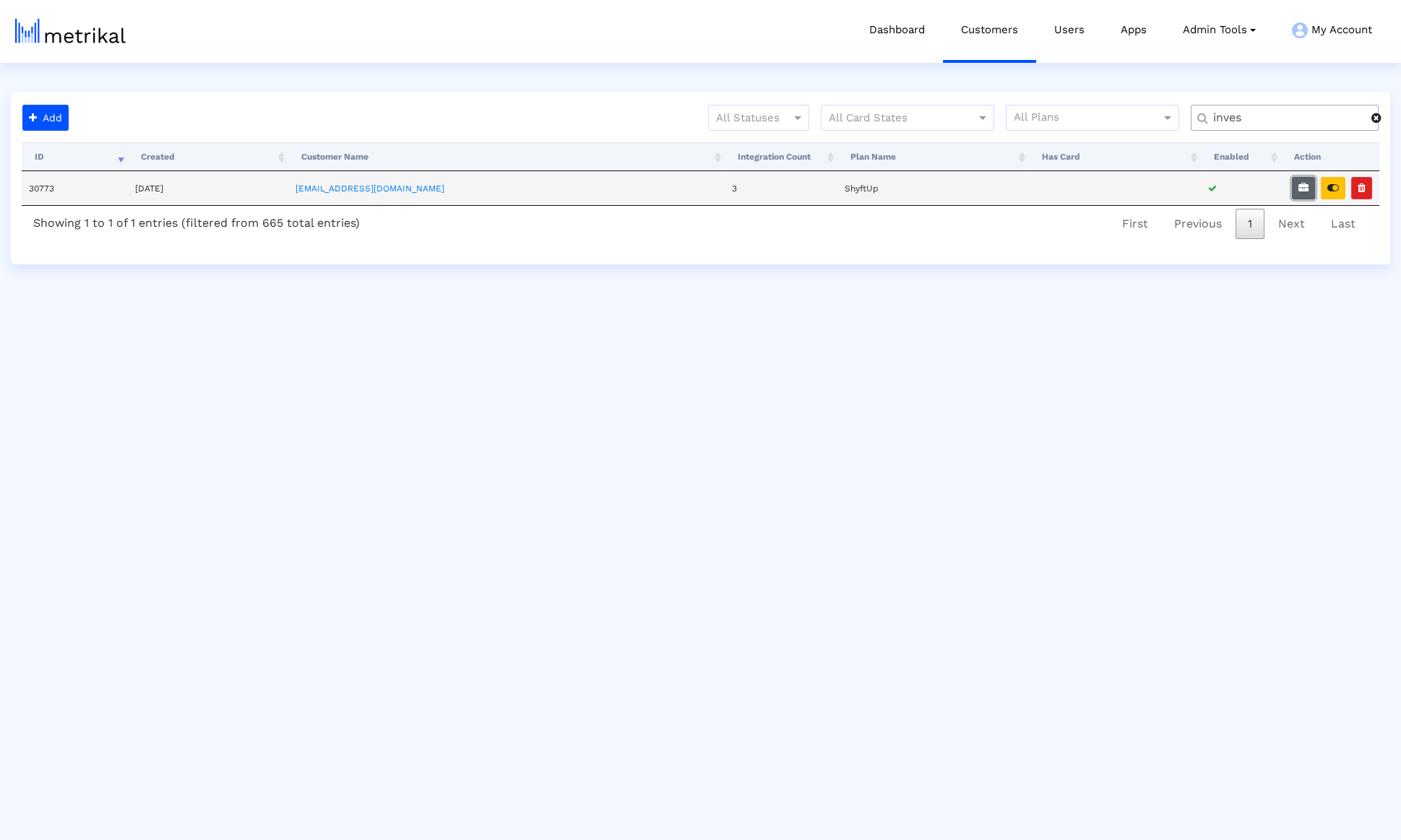
click at [1299, 188] on button "button" at bounding box center [1303, 188] width 23 height 23
select select "2: 2"
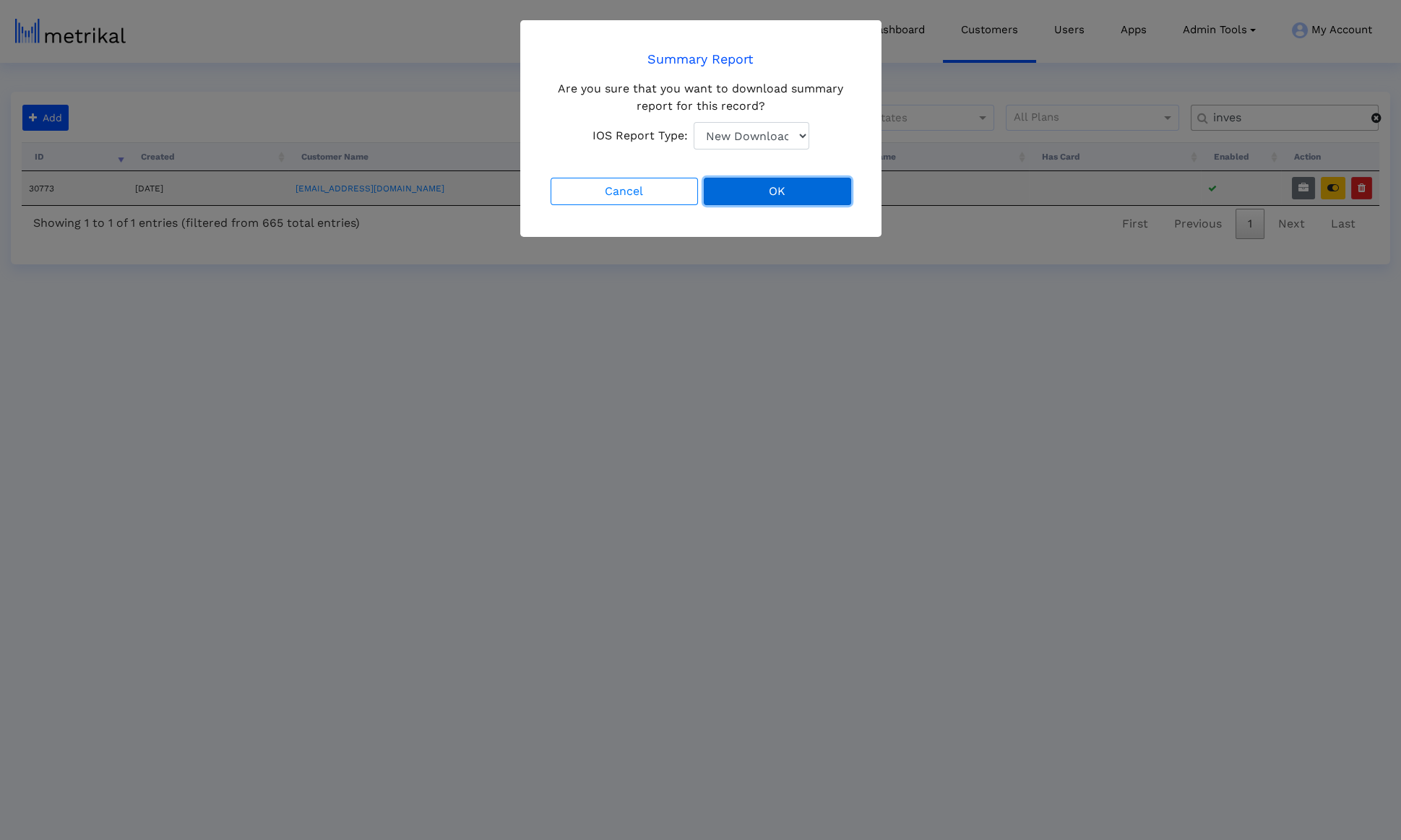
click at [806, 186] on button "OK" at bounding box center [777, 192] width 147 height 28
